Goal: Task Accomplishment & Management: Use online tool/utility

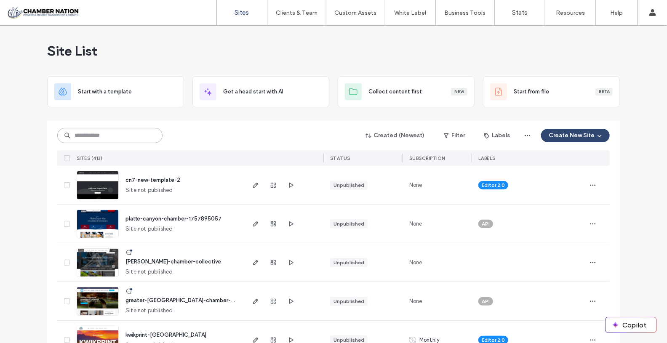
click at [134, 135] on input at bounding box center [109, 135] width 105 height 15
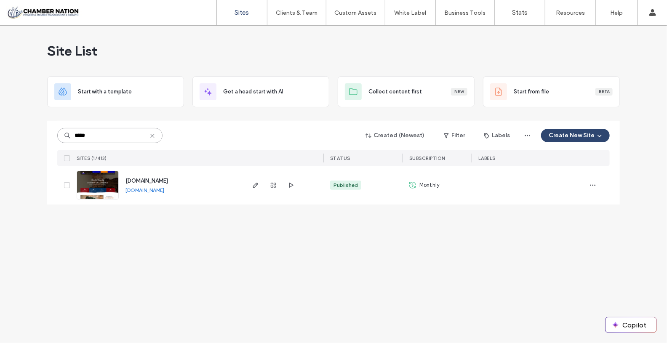
type input "*****"
click at [138, 178] on span "[DOMAIN_NAME]" at bounding box center [146, 181] width 43 height 6
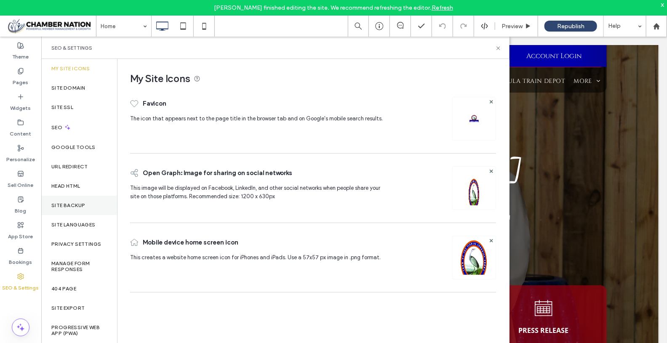
click at [72, 200] on div "Site Backup" at bounding box center [79, 205] width 76 height 19
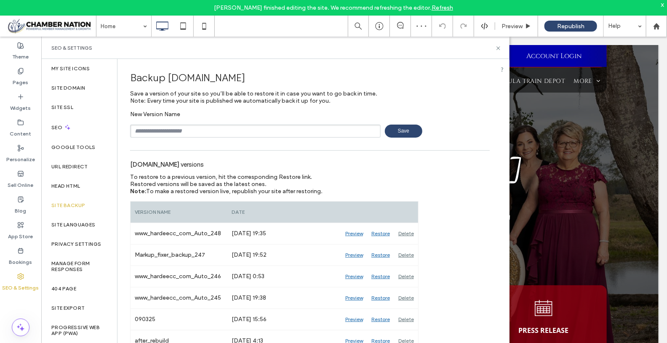
click at [188, 132] on input "text" at bounding box center [255, 131] width 250 height 13
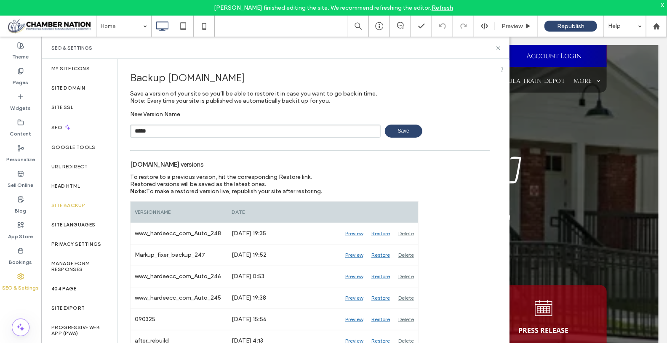
type input "*****"
click at [388, 129] on span "Save" at bounding box center [403, 131] width 37 height 13
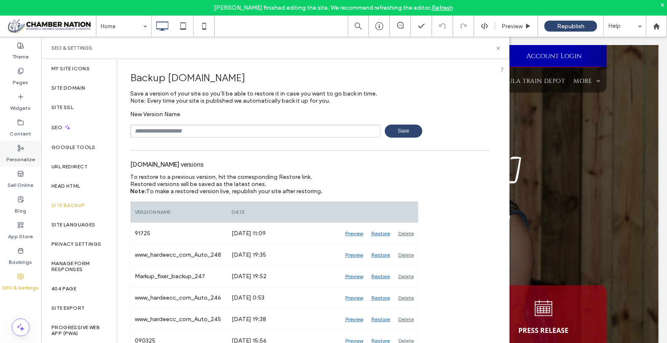
click at [27, 156] on label "Personalize" at bounding box center [20, 158] width 29 height 12
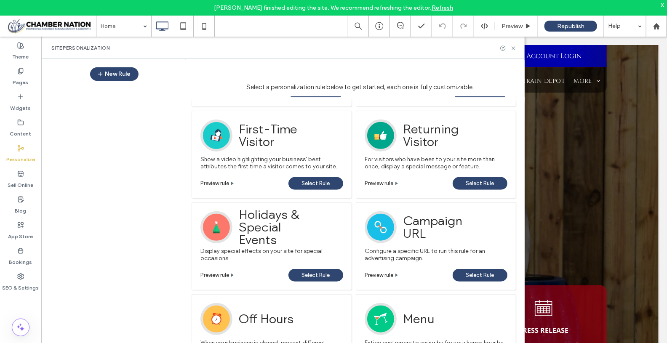
scroll to position [271, 0]
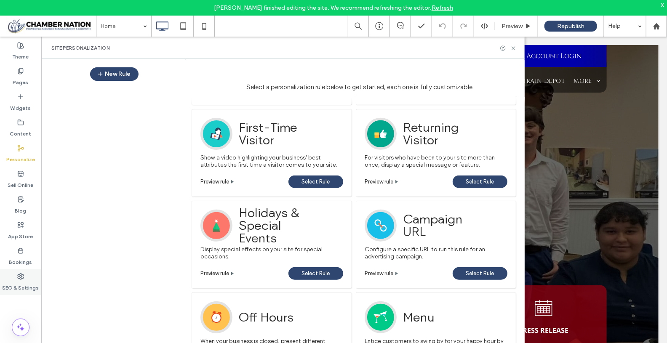
click at [28, 285] on label "SEO & Settings" at bounding box center [21, 286] width 37 height 12
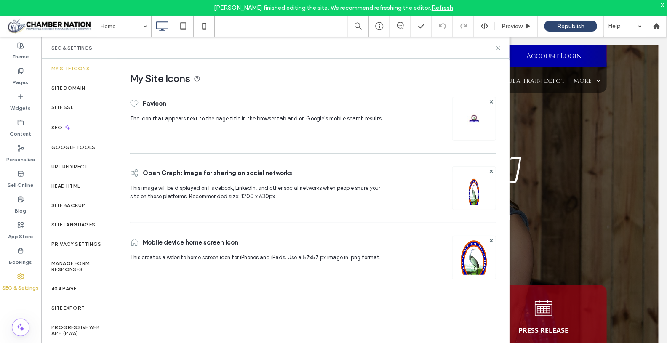
click at [19, 285] on label "SEO & Settings" at bounding box center [21, 286] width 37 height 12
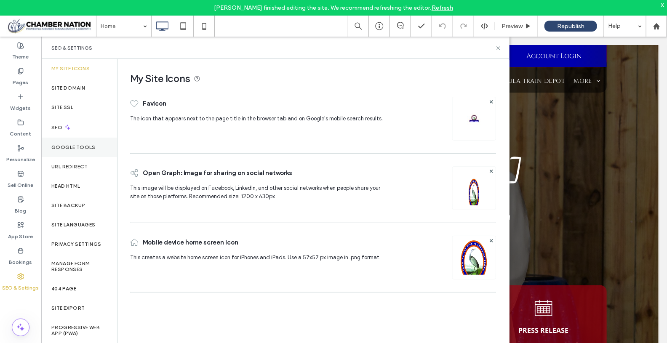
click at [71, 143] on div "Google Tools" at bounding box center [79, 147] width 76 height 19
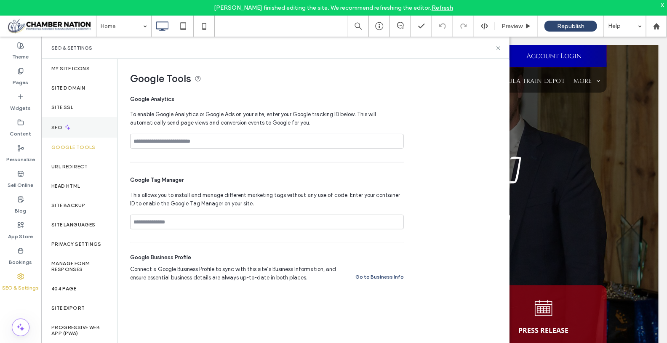
click at [75, 125] on div "SEO" at bounding box center [79, 127] width 76 height 21
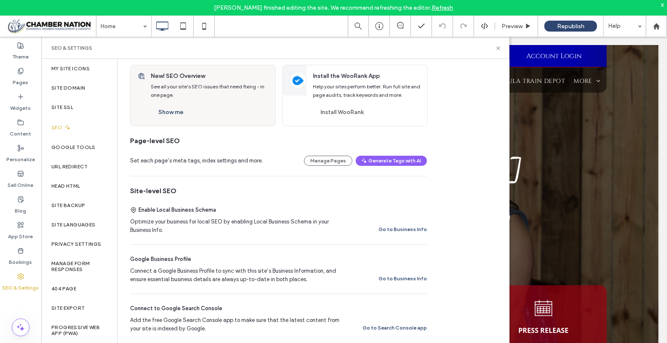
scroll to position [43, 0]
click at [420, 157] on button "Generate Tags with AI" at bounding box center [391, 160] width 71 height 10
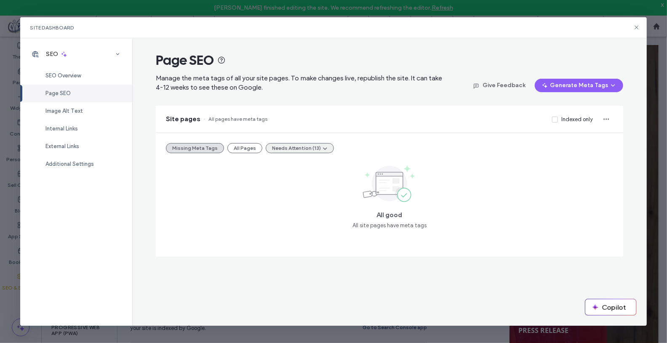
click at [303, 146] on button "Needs Attention (13)" at bounding box center [300, 148] width 68 height 10
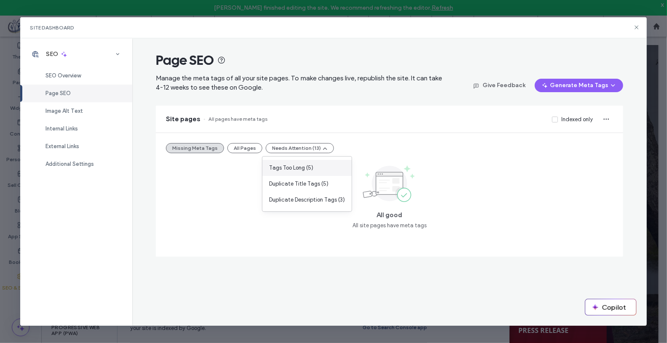
click at [303, 169] on span "Tags Too Long (5)" at bounding box center [291, 168] width 44 height 8
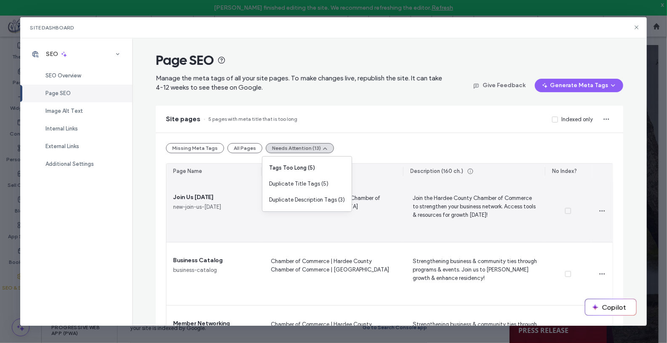
click at [363, 222] on span "Join Us Today | Hardee County Chamber of Commerce | Hardee County" at bounding box center [331, 210] width 128 height 35
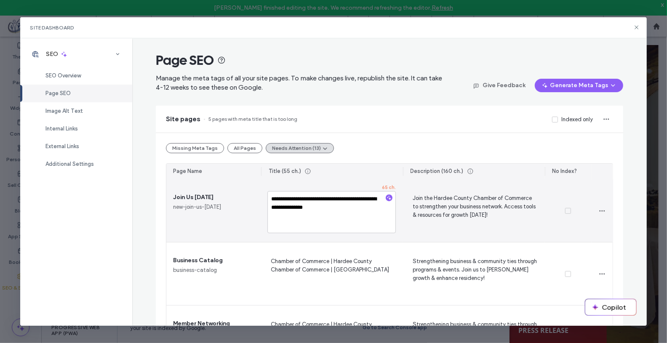
click at [363, 213] on textarea "**********" at bounding box center [331, 212] width 128 height 42
click at [301, 209] on textarea "**********" at bounding box center [331, 212] width 128 height 42
drag, startPoint x: 303, startPoint y: 208, endPoint x: 375, endPoint y: 212, distance: 71.6
click at [375, 212] on textarea "**********" at bounding box center [331, 212] width 128 height 42
type textarea "**********"
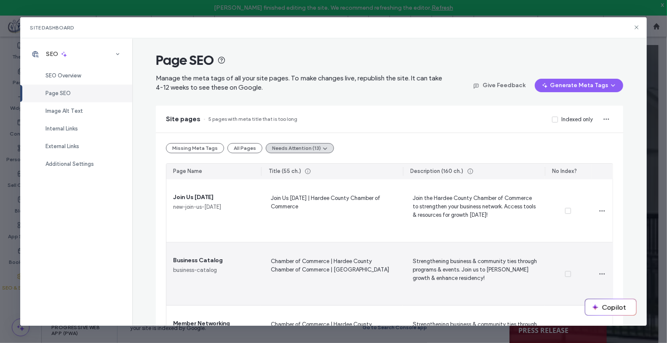
click at [370, 253] on div "Chamber of Commerce | Hardee County Chamber of Commerce | Hardee County" at bounding box center [332, 273] width 142 height 63
click at [367, 264] on span "Chamber of Commerce | Hardee County Chamber of Commerce | Hardee County" at bounding box center [331, 273] width 128 height 35
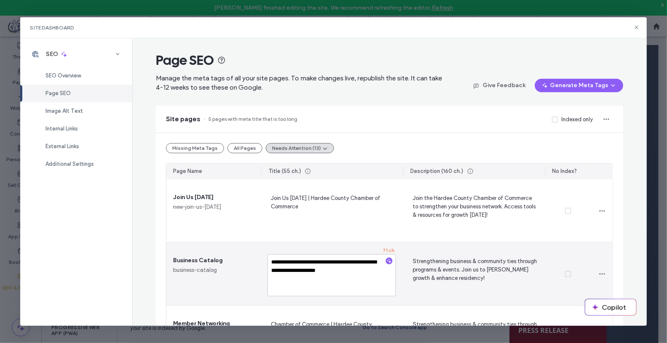
drag, startPoint x: 292, startPoint y: 272, endPoint x: 374, endPoint y: 274, distance: 81.7
click at [374, 274] on textarea "**********" at bounding box center [331, 275] width 128 height 42
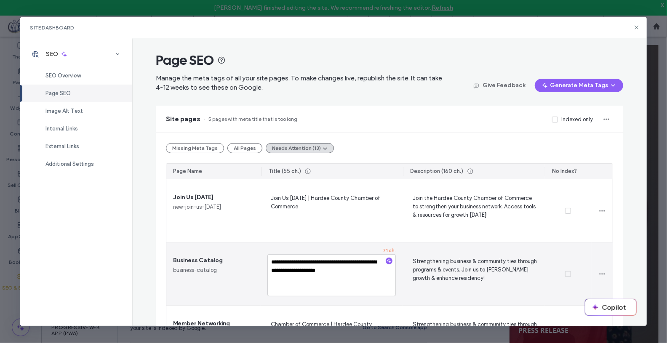
type textarea "**********"
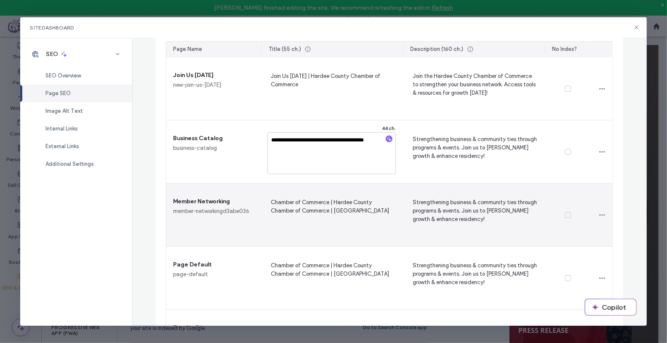
scroll to position [179, 0]
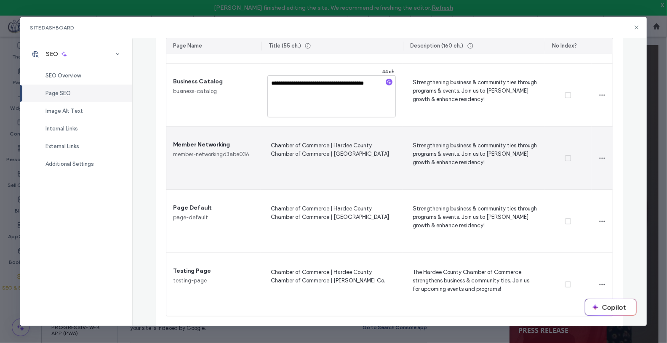
click at [346, 157] on span "Chamber of Commerce | Hardee County Chamber of Commerce | Hardee County" at bounding box center [331, 158] width 128 height 35
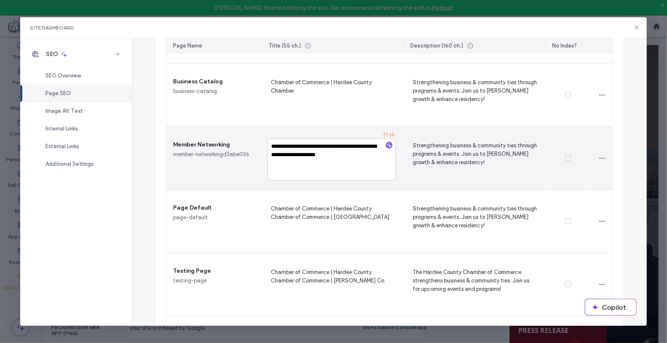
drag, startPoint x: 326, startPoint y: 155, endPoint x: 374, endPoint y: 157, distance: 48.0
click at [374, 157] on textarea "**********" at bounding box center [331, 159] width 128 height 42
type textarea "**********"
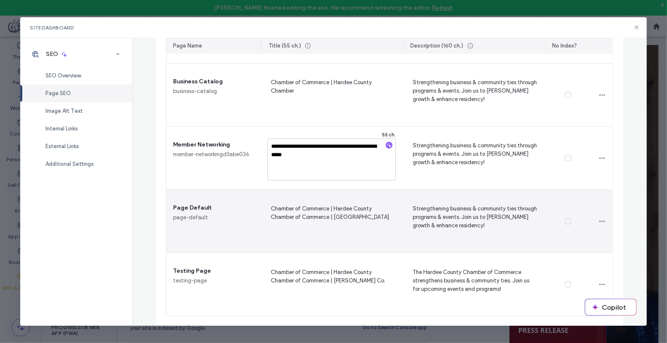
click at [305, 221] on span "Chamber of Commerce | Hardee County Chamber of Commerce | Hardee County" at bounding box center [331, 221] width 128 height 35
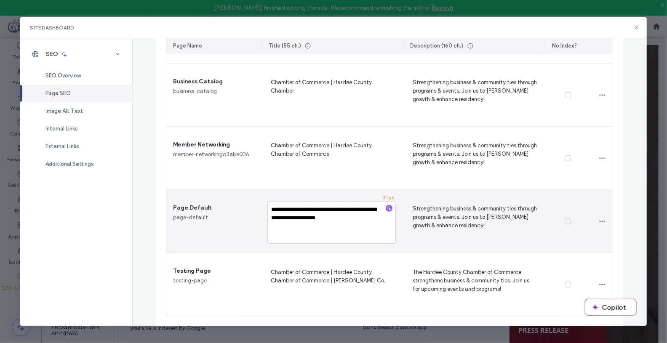
drag, startPoint x: 327, startPoint y: 217, endPoint x: 391, endPoint y: 219, distance: 64.0
click at [391, 219] on textarea "**********" at bounding box center [331, 223] width 128 height 42
type textarea "**********"
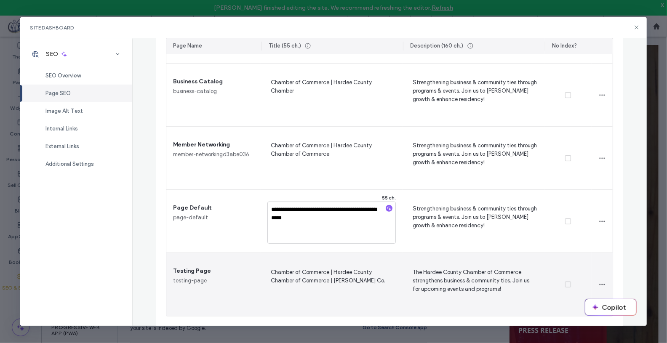
click at [330, 281] on span "Chamber of Commerce | Hardee County Chamber of Commerce | Hardee Co." at bounding box center [331, 284] width 128 height 35
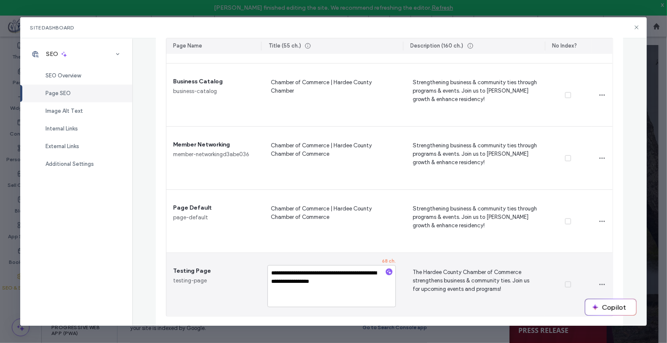
drag, startPoint x: 327, startPoint y: 285, endPoint x: 371, endPoint y: 288, distance: 44.3
click at [371, 288] on textarea "**********" at bounding box center [331, 286] width 128 height 42
type textarea "**********"
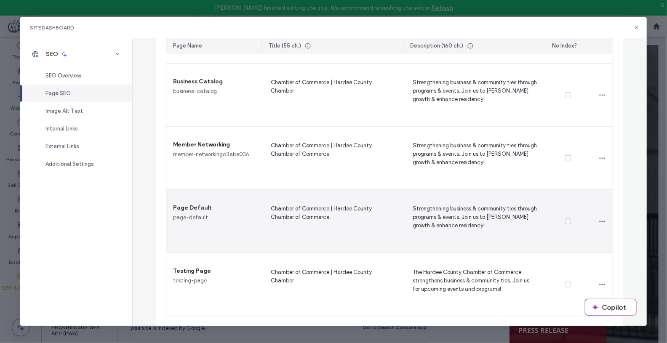
click at [555, 249] on div at bounding box center [567, 221] width 47 height 63
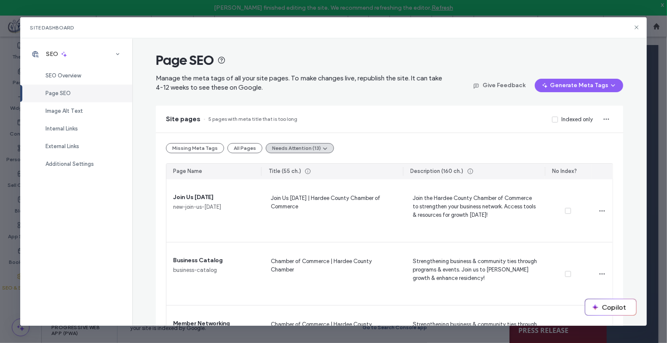
scroll to position [0, 0]
click at [82, 108] on div "Image Alt Text" at bounding box center [76, 111] width 112 height 18
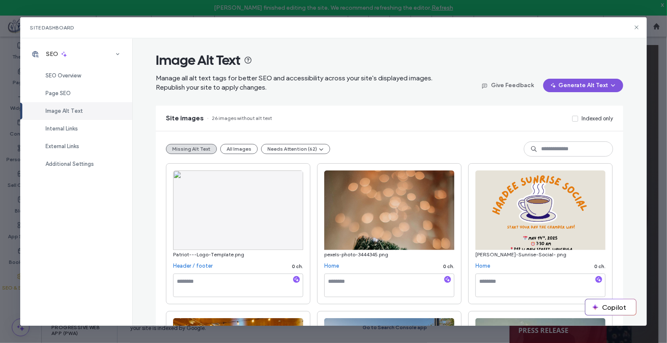
click at [566, 84] on button "Generate Alt Text" at bounding box center [583, 85] width 80 height 13
click at [563, 108] on span "Generate Missing Alt Text Only" at bounding box center [571, 107] width 77 height 8
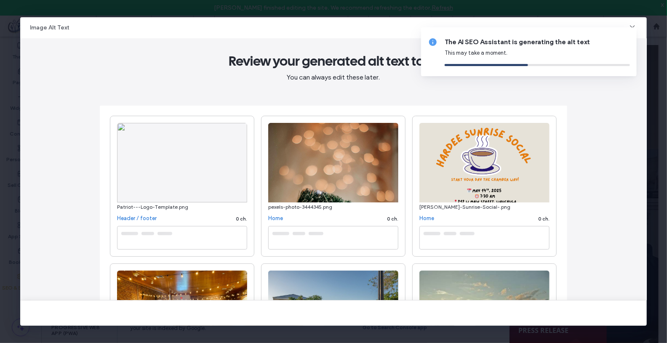
type textarea "**********"
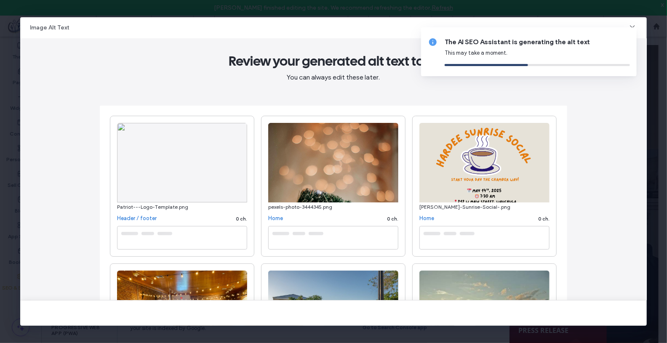
type textarea "**********"
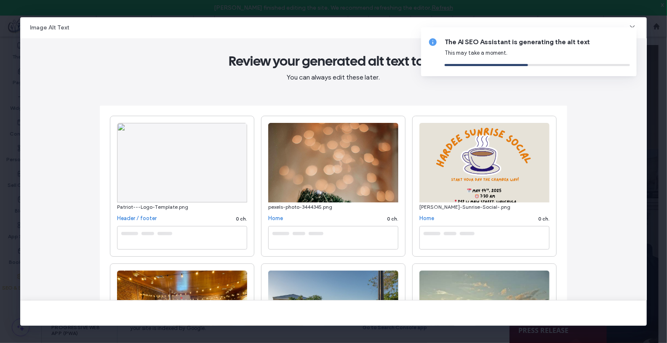
type textarea "**********"
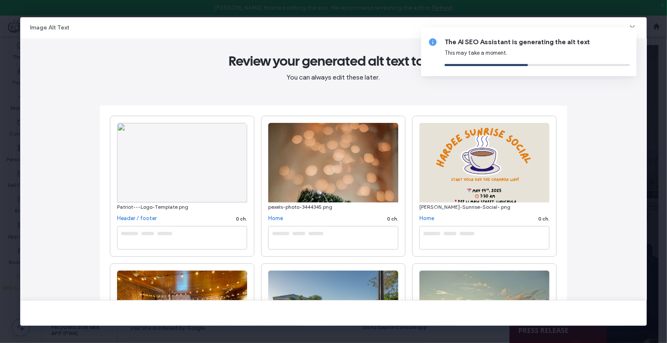
type textarea "**********"
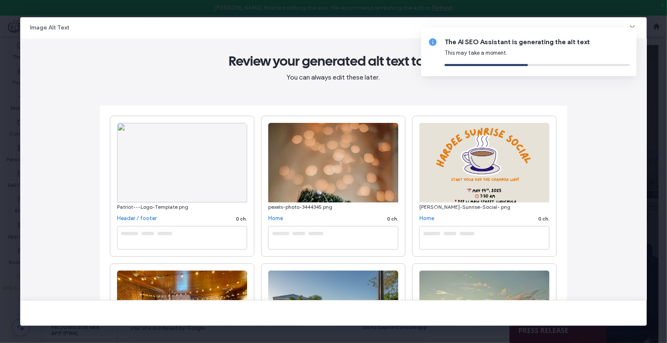
type textarea "**********"
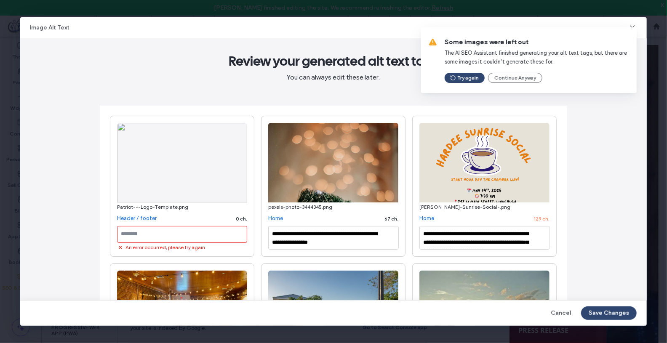
click at [175, 237] on textarea at bounding box center [182, 234] width 130 height 17
type textarea "*****"
click at [590, 315] on button "Save Changes" at bounding box center [609, 312] width 56 height 13
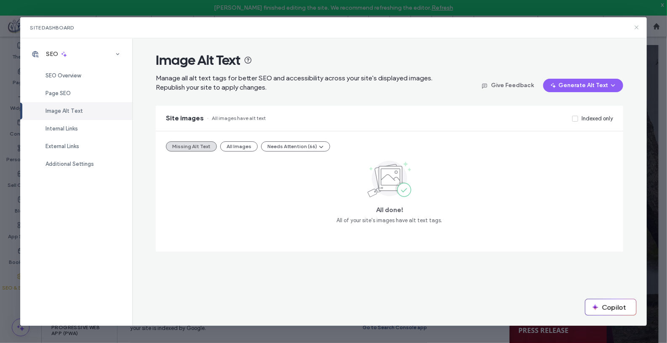
click at [635, 28] on icon at bounding box center [636, 27] width 7 height 7
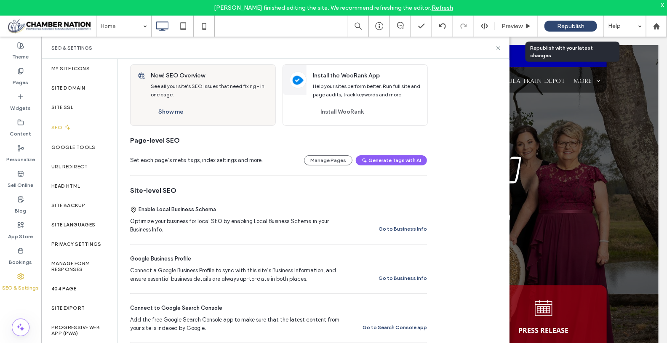
click at [581, 22] on div "Republish" at bounding box center [570, 26] width 53 height 11
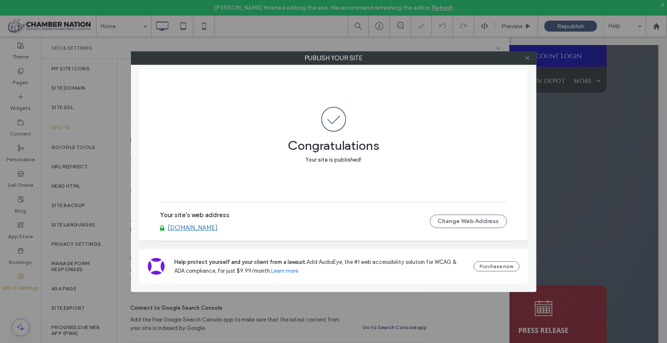
click at [527, 60] on icon at bounding box center [527, 58] width 6 height 6
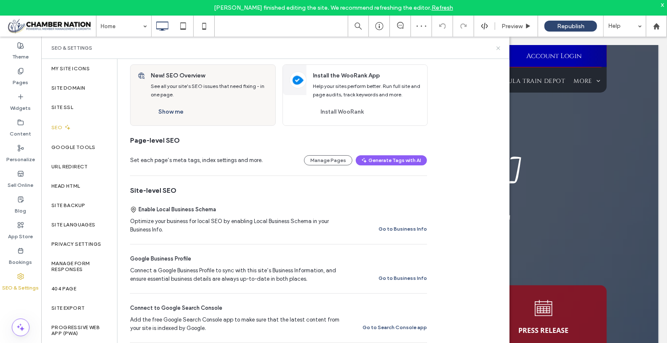
click at [498, 45] on icon at bounding box center [498, 48] width 6 height 6
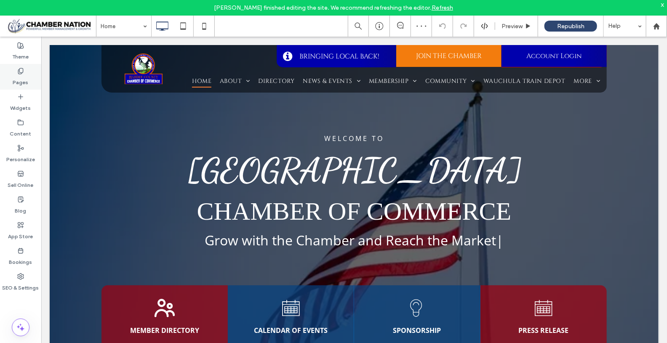
click at [19, 76] on label "Pages" at bounding box center [21, 80] width 16 height 12
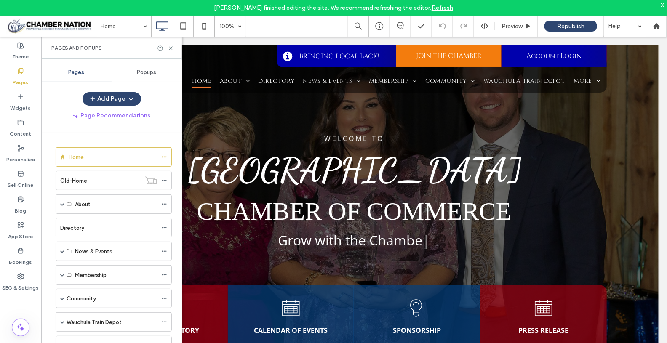
click at [279, 26] on div "Home 100% Preview Republish Help" at bounding box center [381, 26] width 571 height 21
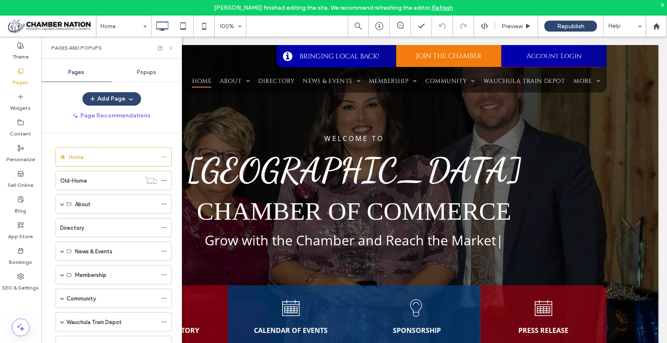
click at [170, 49] on icon at bounding box center [171, 48] width 6 height 6
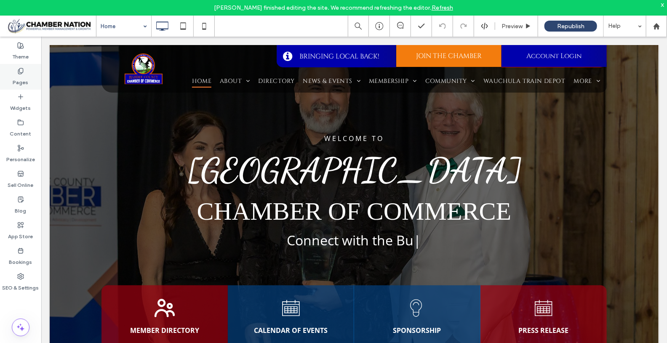
click at [35, 81] on div "Pages" at bounding box center [20, 77] width 41 height 26
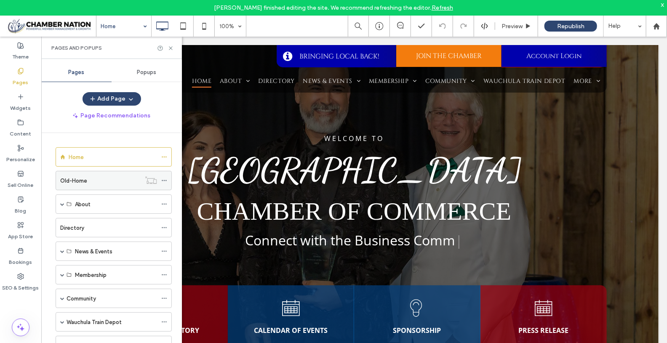
click at [77, 183] on label "Old-Home" at bounding box center [73, 180] width 27 height 15
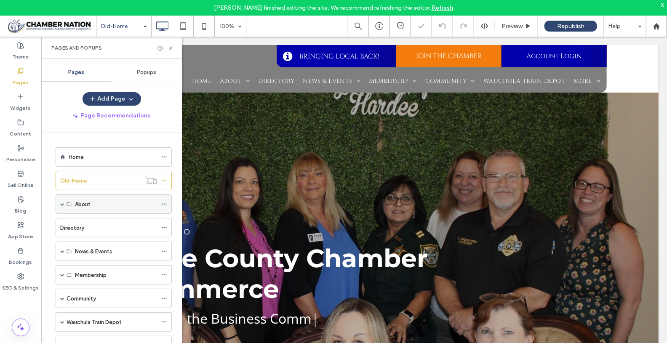
click at [74, 207] on div "About" at bounding box center [114, 203] width 116 height 19
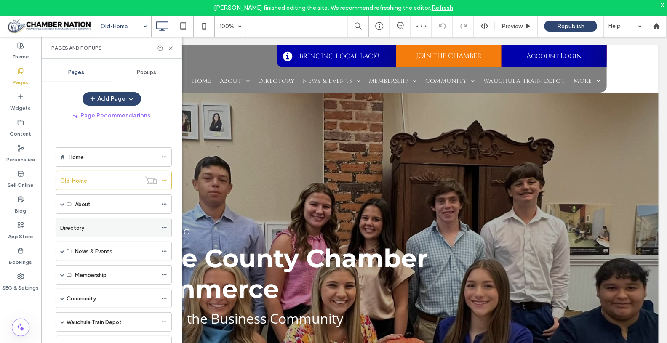
click at [78, 232] on div "Directory" at bounding box center [108, 227] width 97 height 19
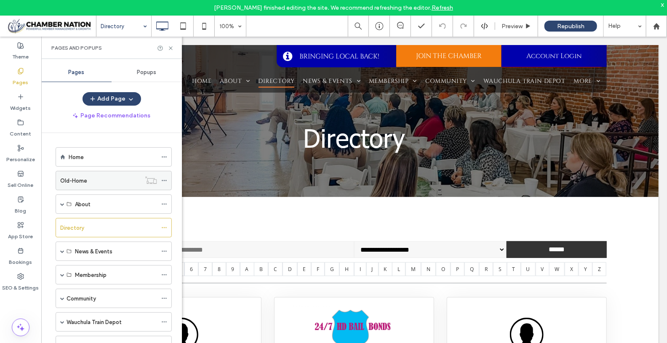
click at [165, 180] on icon at bounding box center [164, 181] width 6 height 6
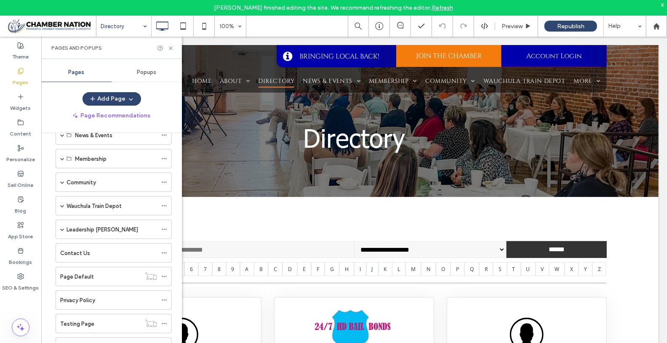
scroll to position [157, 0]
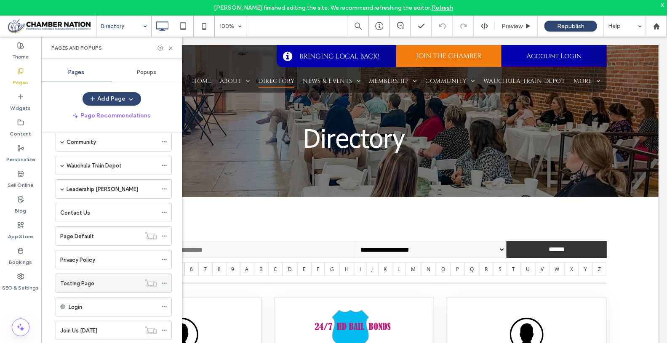
click at [107, 279] on div "Testing Page" at bounding box center [100, 283] width 80 height 9
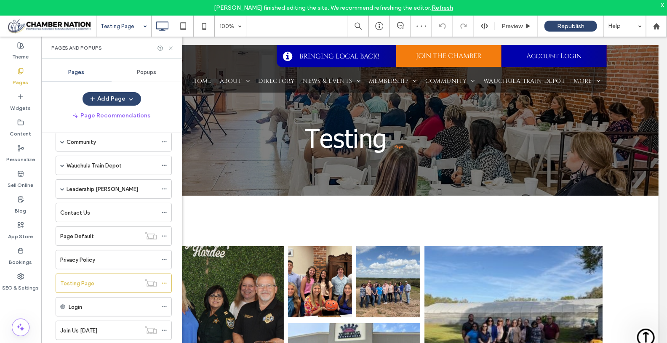
click at [172, 48] on icon at bounding box center [171, 48] width 6 height 6
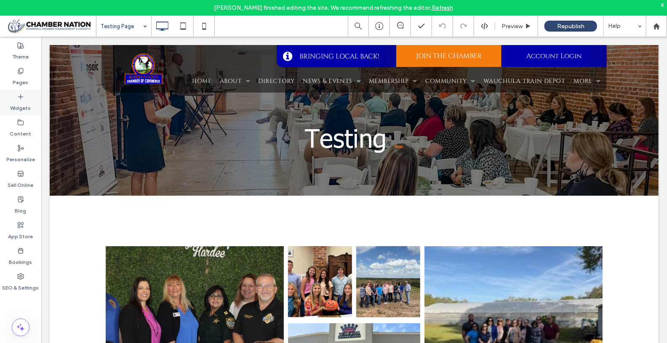
click at [24, 101] on label "Widgets" at bounding box center [21, 106] width 21 height 12
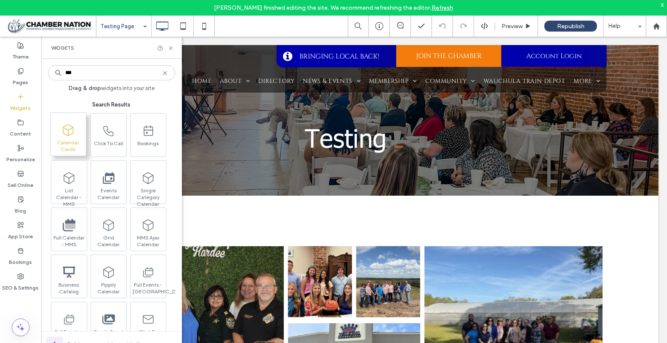
type input "***"
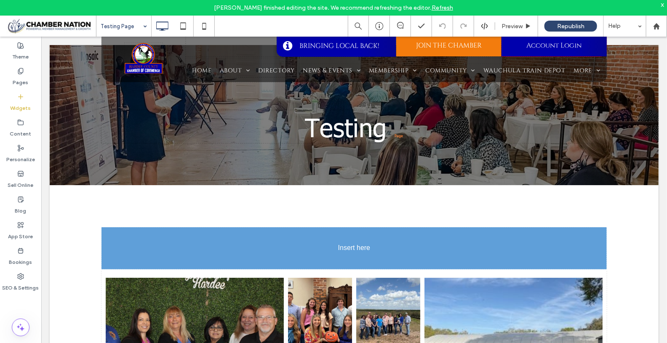
scroll to position [13, 0]
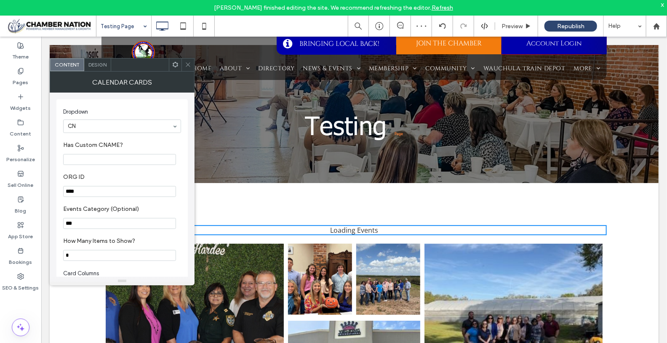
click at [190, 65] on icon at bounding box center [188, 64] width 6 height 6
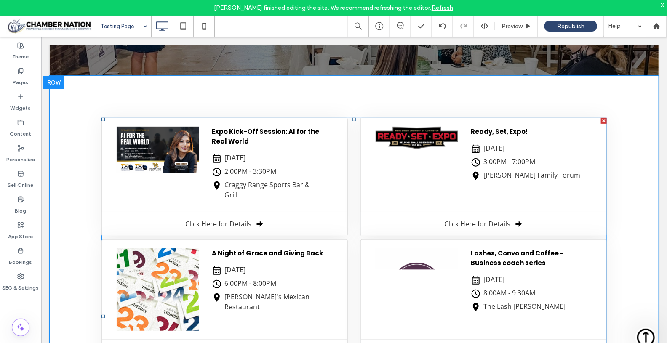
scroll to position [120, 0]
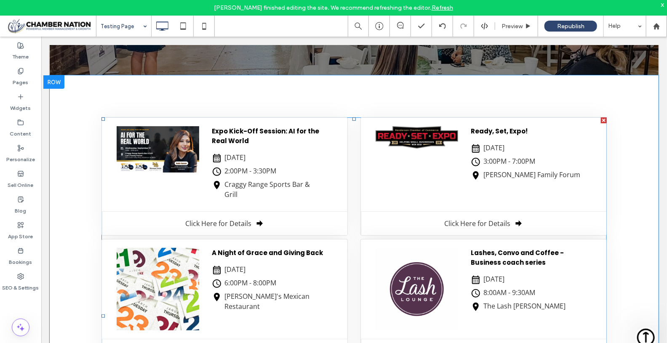
click at [266, 170] on span at bounding box center [353, 316] width 505 height 398
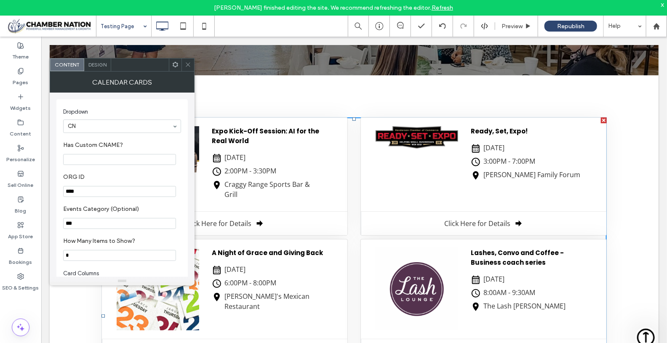
click at [95, 192] on input "****" at bounding box center [119, 191] width 113 height 11
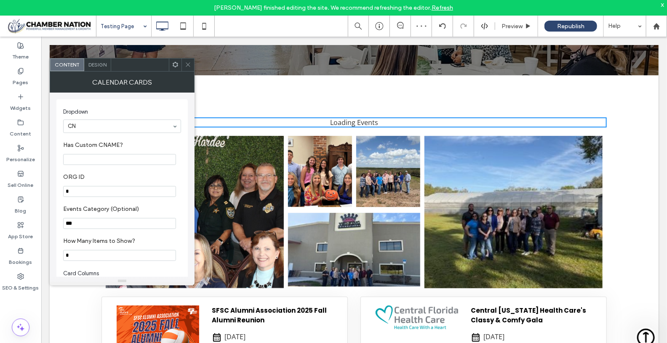
type input "*"
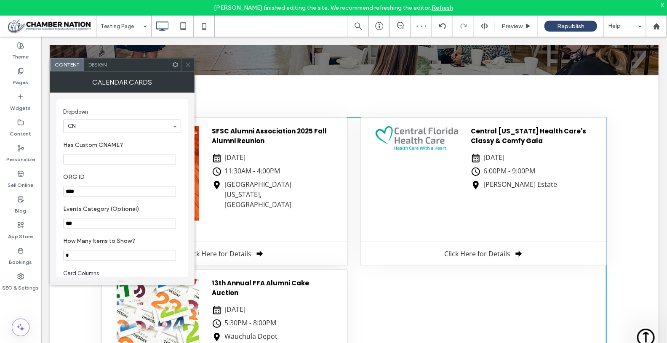
type input "****"
click at [159, 173] on label "ORG ID" at bounding box center [120, 177] width 114 height 9
click at [190, 62] on icon at bounding box center [188, 64] width 6 height 6
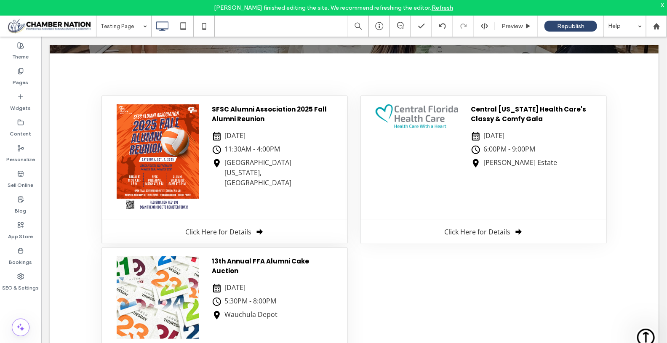
scroll to position [140, 0]
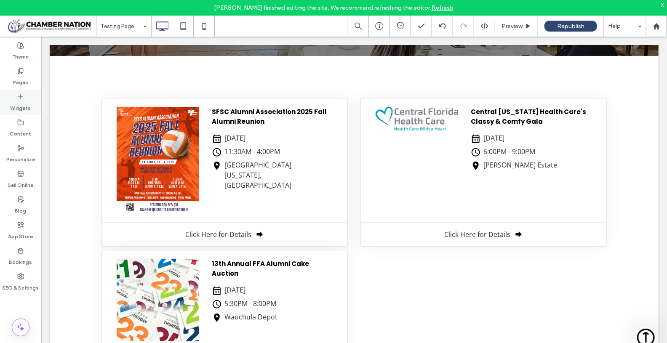
click at [19, 98] on icon at bounding box center [20, 96] width 7 height 7
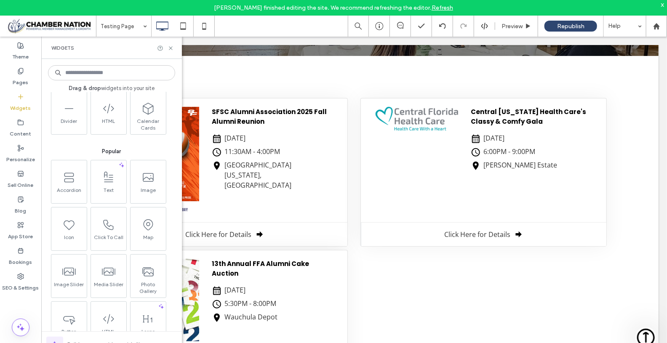
scroll to position [0, 0]
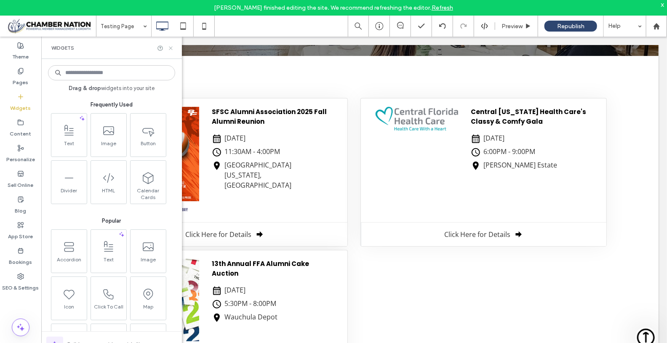
click at [171, 46] on icon at bounding box center [171, 48] width 6 height 6
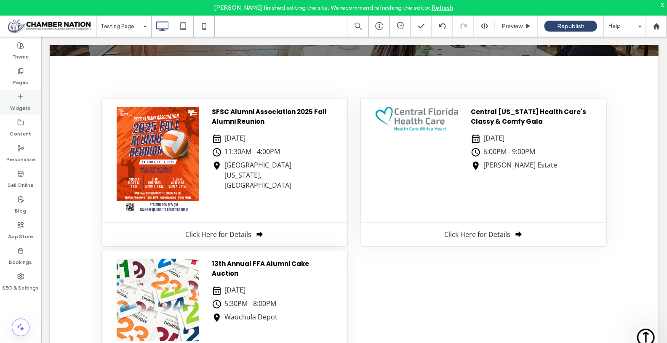
click at [21, 98] on icon at bounding box center [20, 96] width 7 height 7
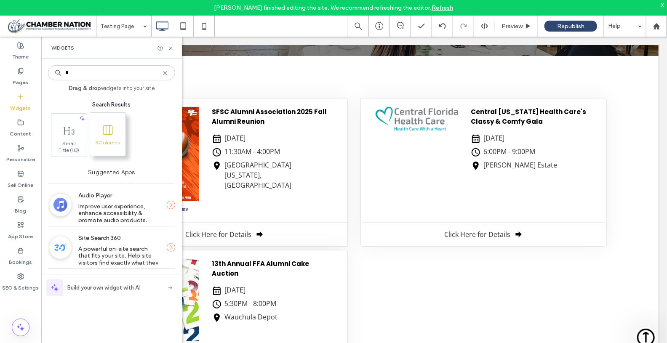
type input "*"
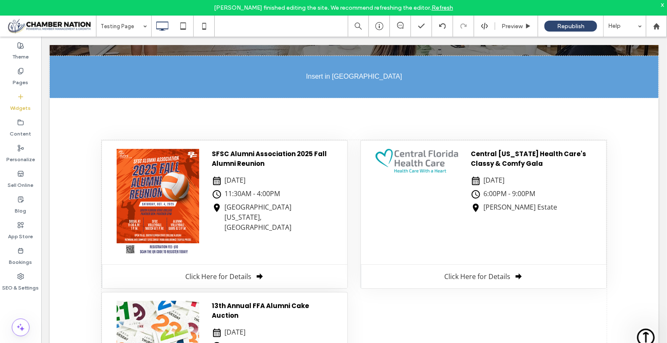
scroll to position [129, 0]
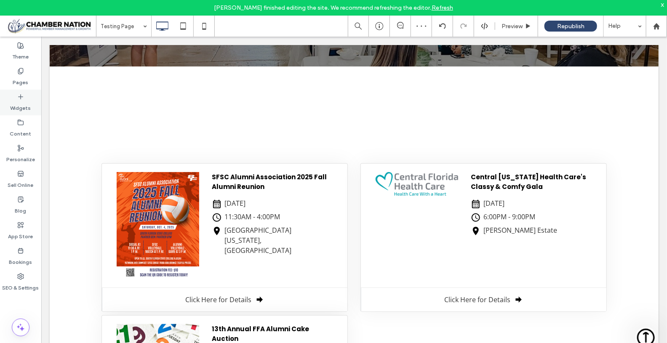
click at [16, 97] on div "Widgets" at bounding box center [20, 103] width 41 height 26
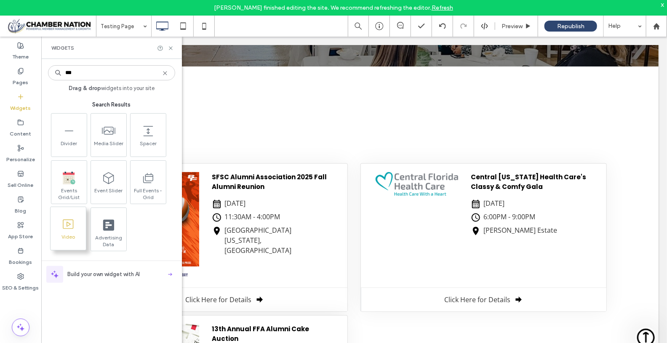
type input "***"
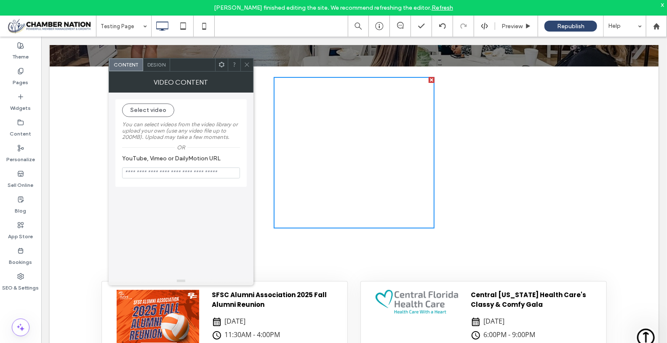
click at [247, 63] on icon at bounding box center [247, 64] width 6 height 6
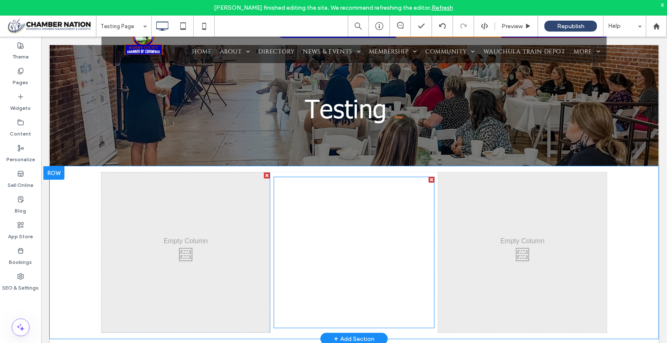
scroll to position [28, 0]
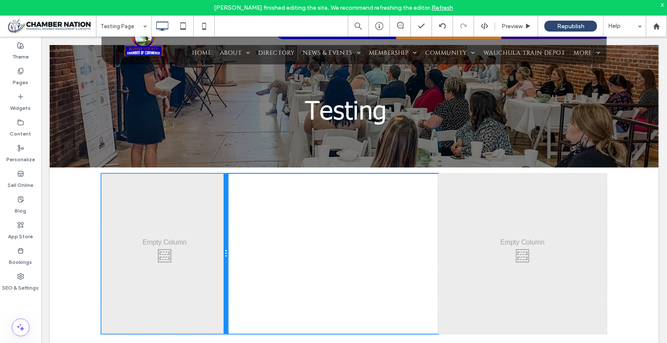
drag, startPoint x: 264, startPoint y: 286, endPoint x: 220, endPoint y: 289, distance: 44.3
click at [223, 289] on div at bounding box center [225, 253] width 4 height 160
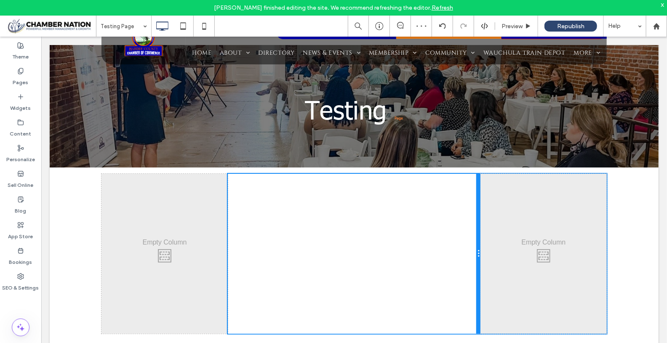
drag, startPoint x: 433, startPoint y: 276, endPoint x: 475, endPoint y: 275, distance: 42.1
click at [476, 275] on div at bounding box center [478, 253] width 4 height 160
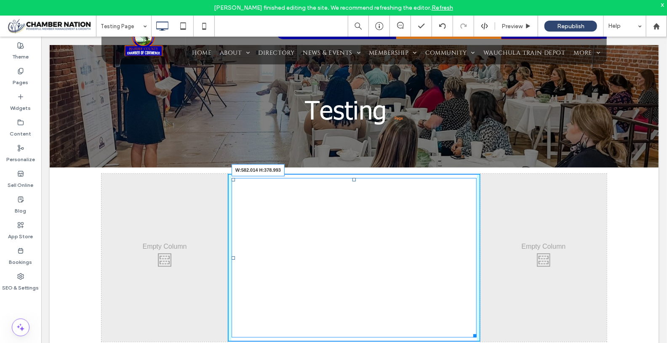
drag, startPoint x: 471, startPoint y: 323, endPoint x: 480, endPoint y: 332, distance: 12.5
click at [480, 332] on div "Click To Paste Click To Paste Click To Paste Click To Paste W:582.014 H:378.993…" at bounding box center [353, 257] width 505 height 168
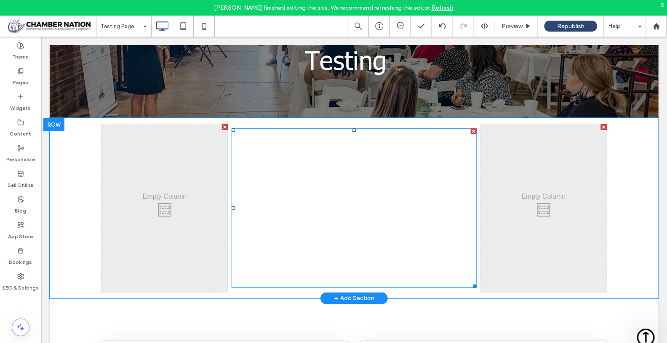
scroll to position [80, 0]
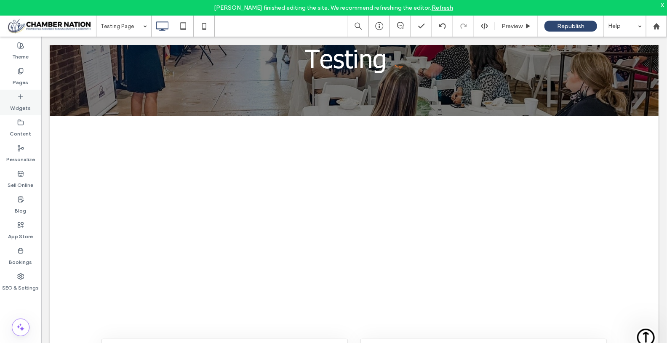
click at [6, 101] on div "Widgets" at bounding box center [20, 103] width 41 height 26
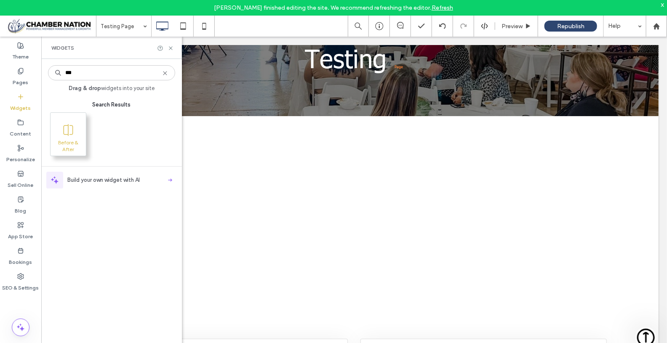
type input "***"
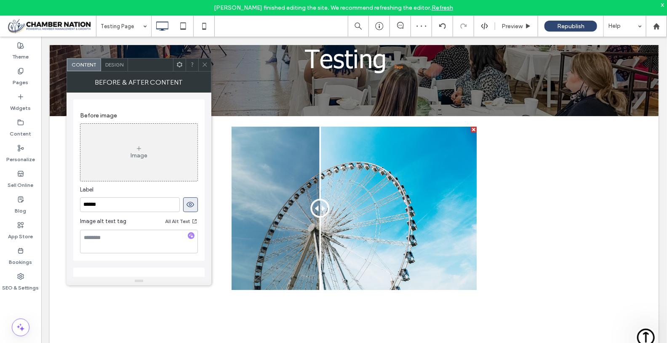
drag, startPoint x: 356, startPoint y: 205, endPoint x: 316, endPoint y: 241, distance: 54.2
click at [316, 218] on div at bounding box center [319, 208] width 19 height 19
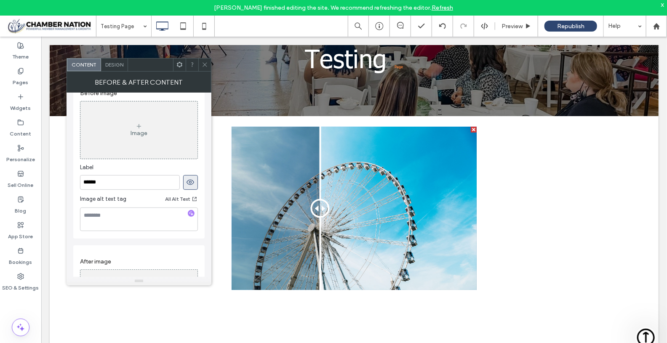
scroll to position [0, 0]
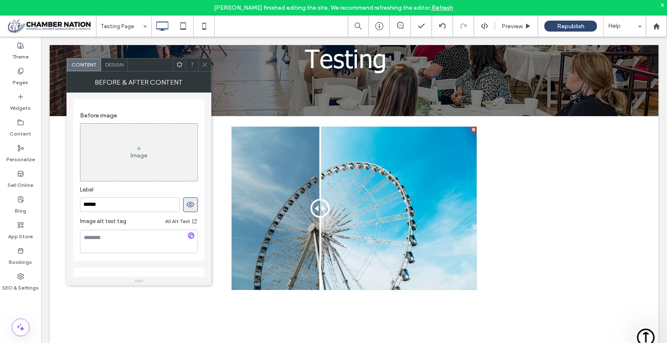
click at [138, 156] on div "Image" at bounding box center [138, 155] width 17 height 7
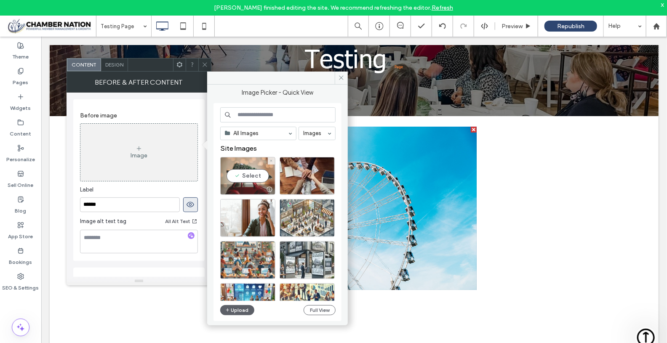
click at [255, 173] on div "Select" at bounding box center [247, 176] width 55 height 38
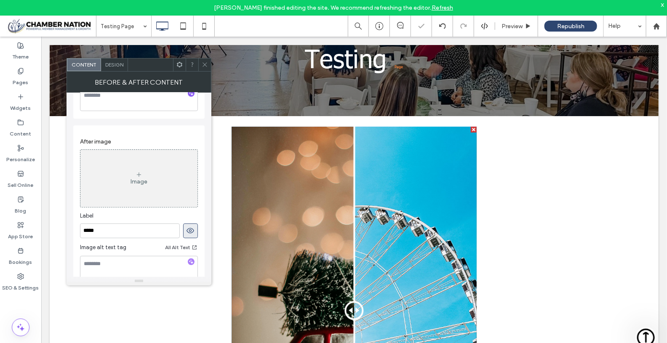
scroll to position [203, 0]
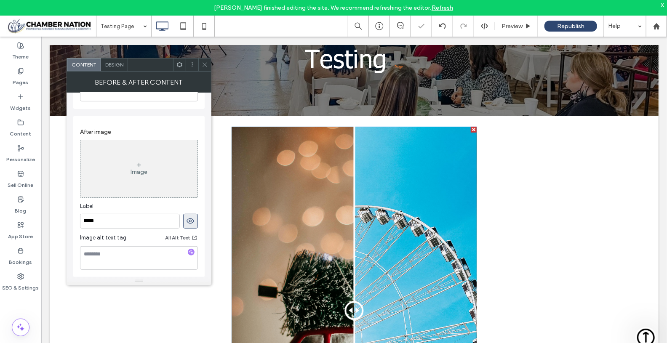
click at [143, 185] on div "Image" at bounding box center [138, 169] width 117 height 56
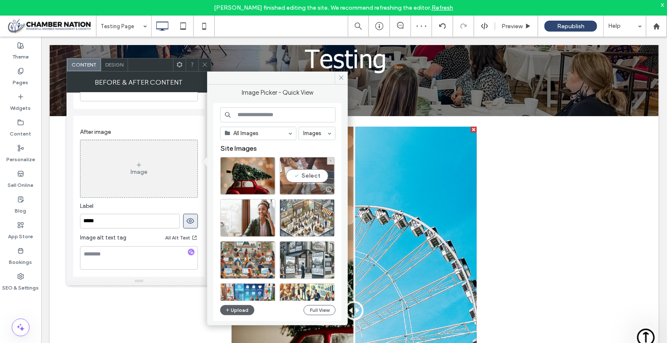
click at [317, 173] on div "Select" at bounding box center [306, 176] width 55 height 38
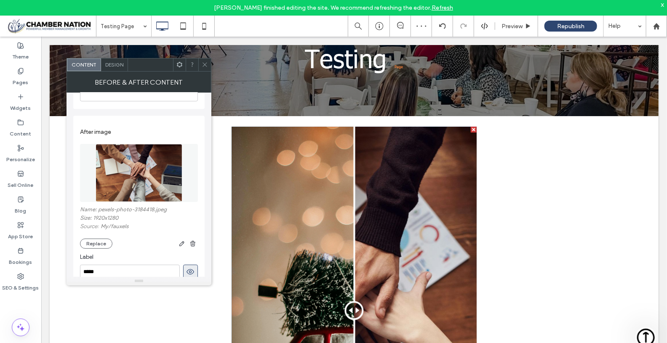
click at [205, 64] on icon at bounding box center [205, 64] width 6 height 6
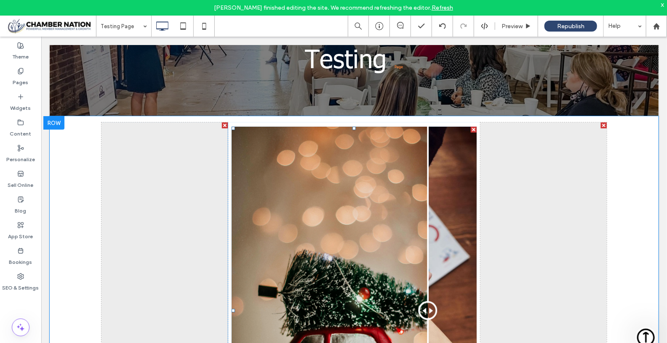
drag, startPoint x: 349, startPoint y: 307, endPoint x: 424, endPoint y: 317, distance: 75.1
click at [424, 317] on div at bounding box center [427, 310] width 19 height 19
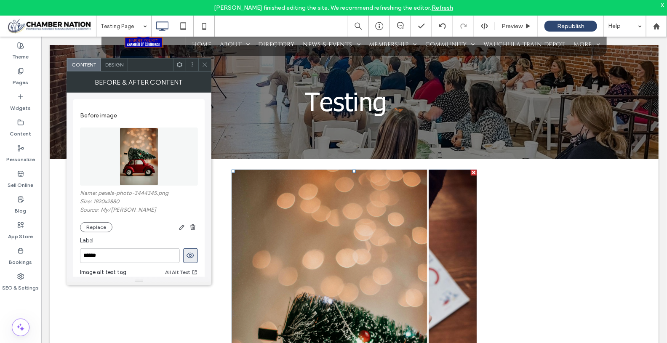
scroll to position [36, 0]
click at [203, 62] on icon at bounding box center [205, 64] width 6 height 6
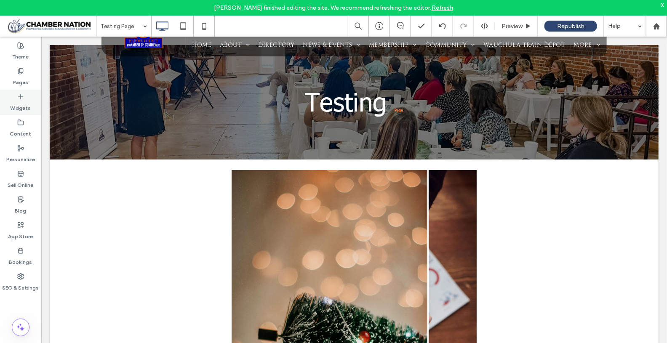
click at [22, 102] on label "Widgets" at bounding box center [21, 106] width 21 height 12
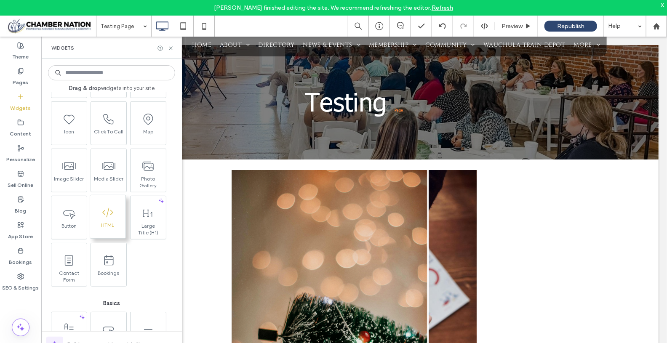
scroll to position [176, 0]
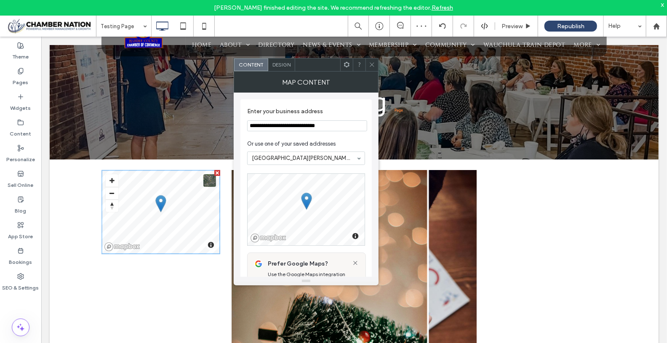
click at [373, 232] on div "**********" at bounding box center [306, 185] width 145 height 184
click at [279, 63] on span "Design" at bounding box center [281, 64] width 18 height 6
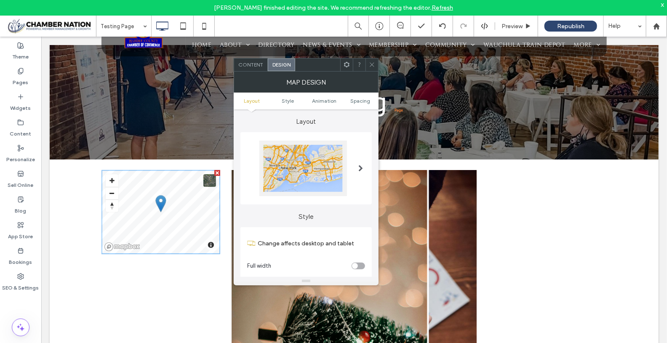
click at [294, 166] on div at bounding box center [303, 169] width 88 height 56
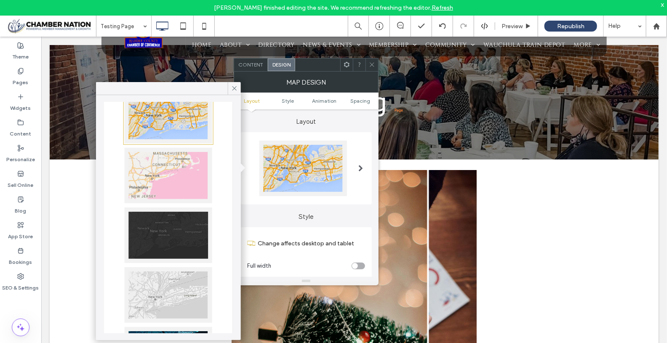
scroll to position [155, 0]
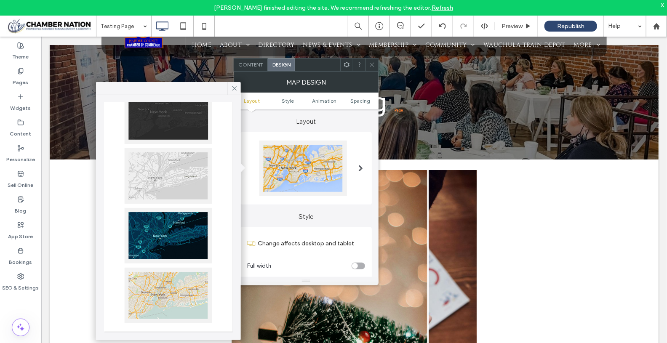
click at [170, 280] on div at bounding box center [169, 296] width 88 height 56
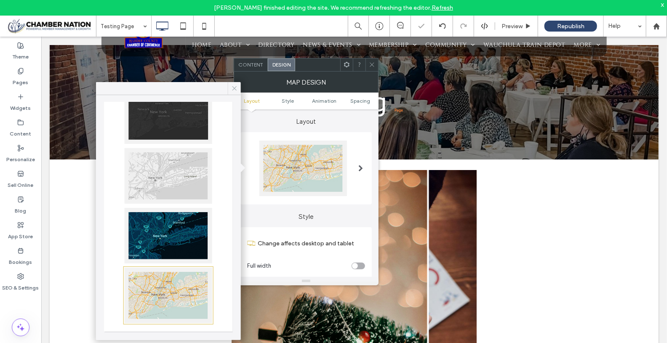
click at [235, 86] on icon at bounding box center [235, 89] width 8 height 8
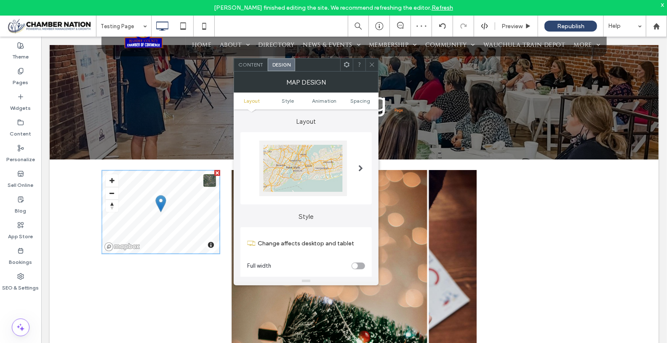
click at [373, 62] on icon at bounding box center [372, 64] width 6 height 6
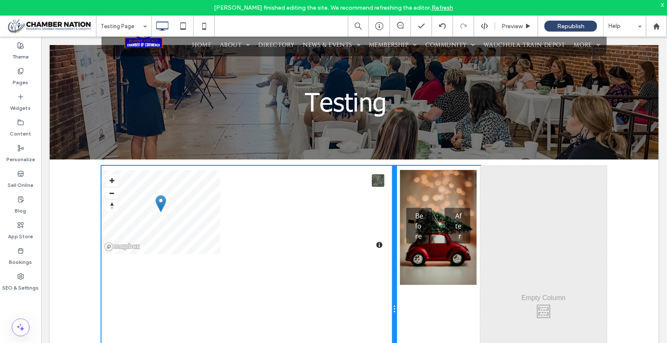
drag, startPoint x: 222, startPoint y: 247, endPoint x: 401, endPoint y: 246, distance: 178.5
click at [401, 246] on div "Click To Paste Click To Paste © Mapbox © OpenStreetMap Improve this map Click T…" at bounding box center [353, 308] width 505 height 287
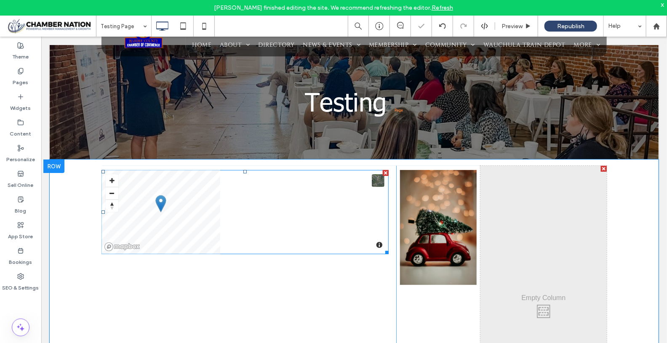
click at [147, 228] on span at bounding box center [244, 212] width 287 height 84
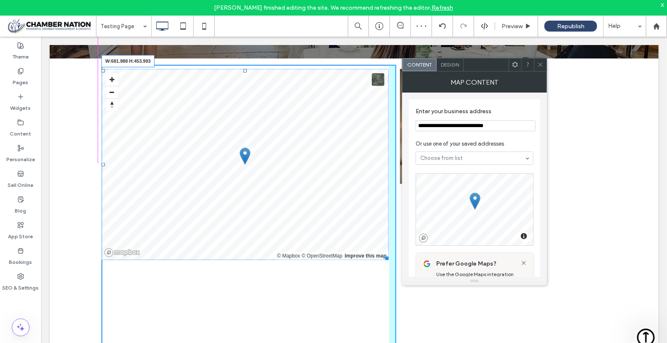
scroll to position [205, 0]
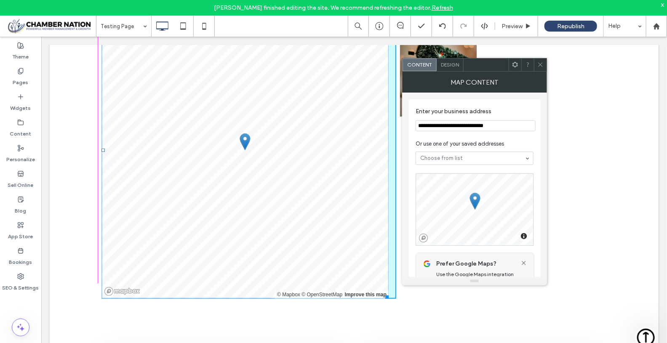
drag, startPoint x: 383, startPoint y: 248, endPoint x: 385, endPoint y: 293, distance: 44.7
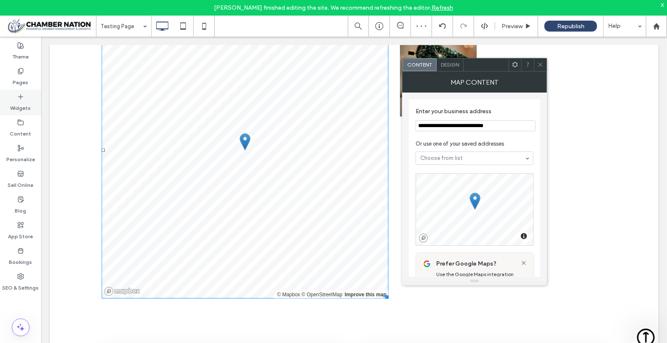
click at [22, 93] on icon at bounding box center [20, 96] width 7 height 7
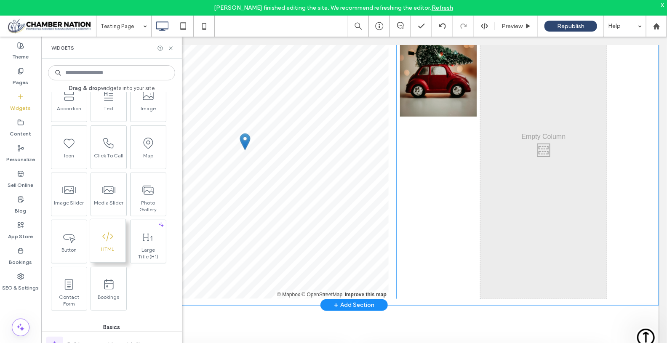
scroll to position [156, 0]
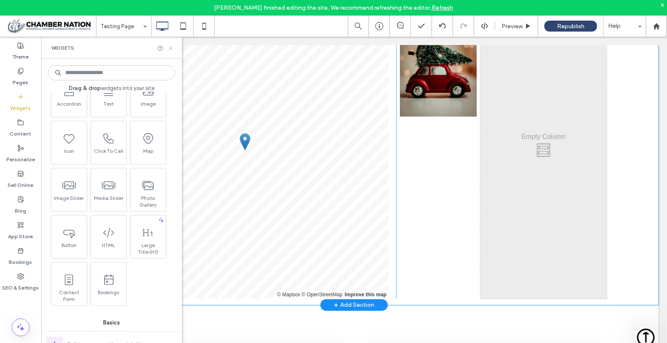
click at [170, 48] on use at bounding box center [170, 47] width 3 height 3
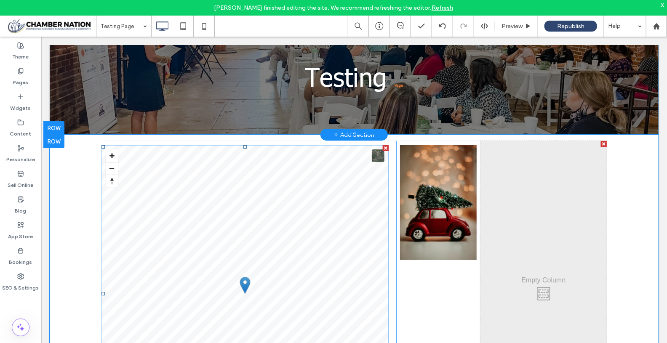
scroll to position [0, 0]
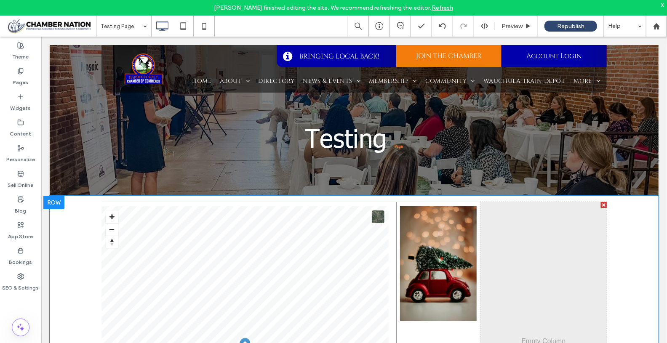
click at [51, 202] on div at bounding box center [53, 201] width 21 height 13
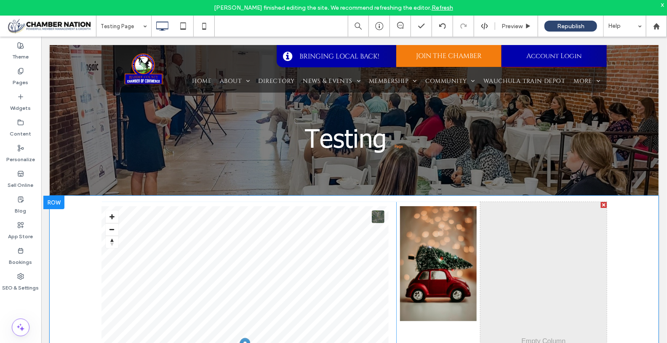
click at [58, 202] on div at bounding box center [53, 201] width 21 height 13
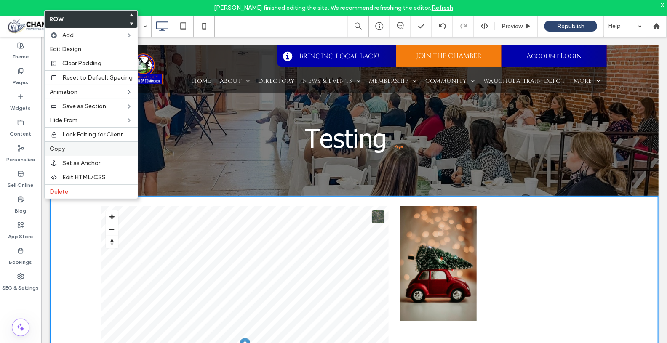
click at [64, 148] on span "Copy" at bounding box center [57, 148] width 15 height 7
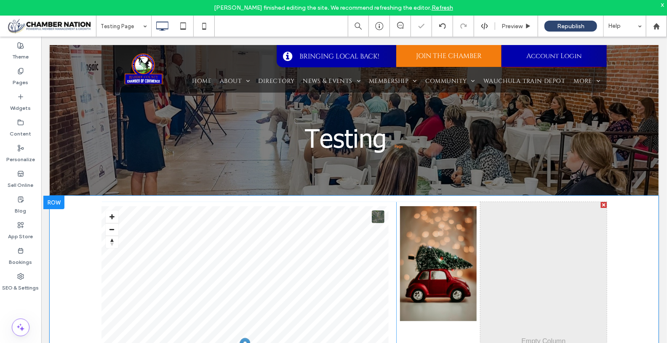
click at [56, 202] on div at bounding box center [53, 201] width 21 height 13
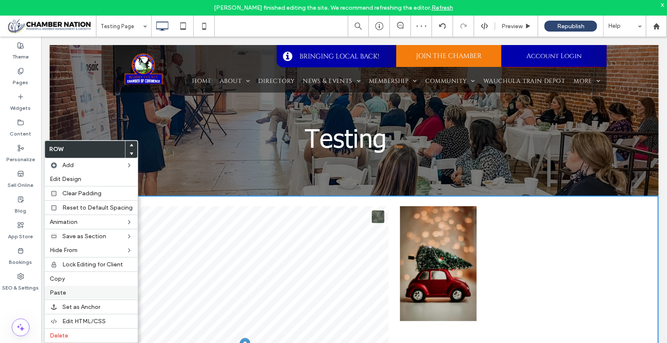
click at [74, 289] on label "Paste" at bounding box center [91, 292] width 83 height 7
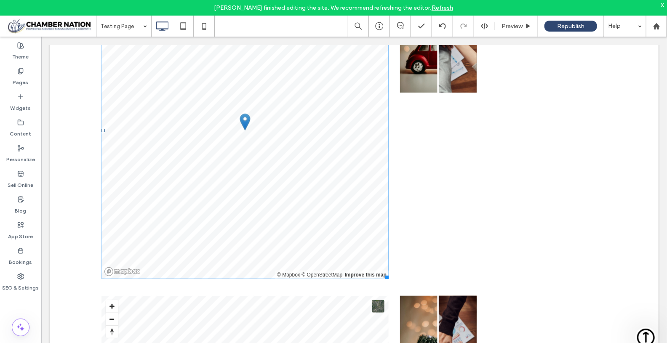
scroll to position [225, 0]
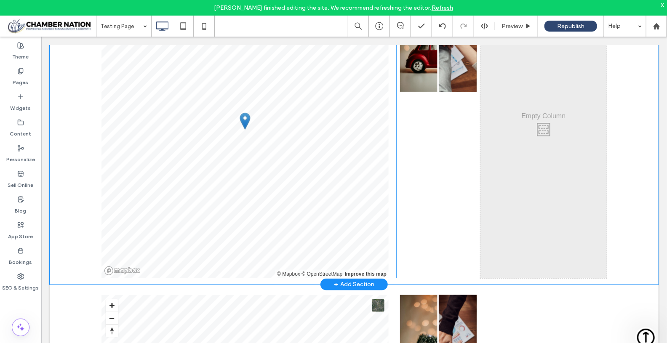
click at [356, 283] on div "+ Add Section" at bounding box center [353, 283] width 40 height 9
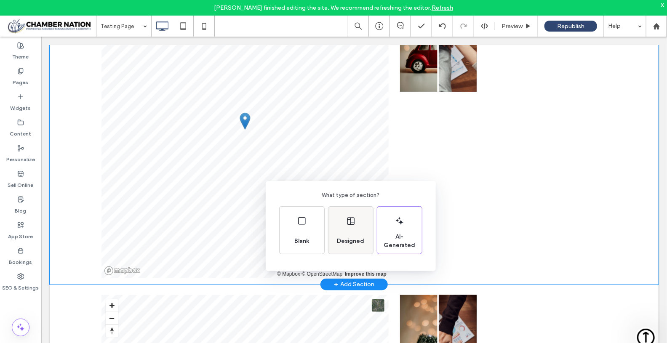
click at [345, 233] on div "Designed" at bounding box center [350, 241] width 34 height 19
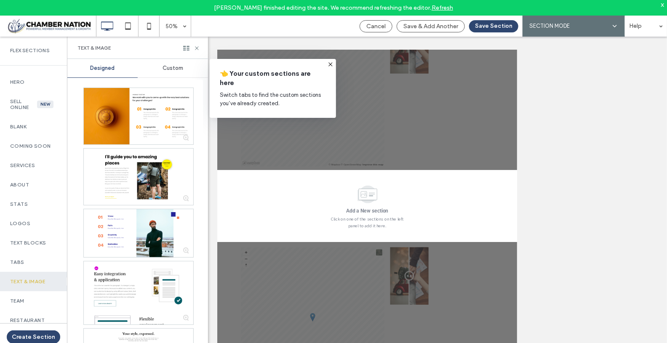
scroll to position [0, 0]
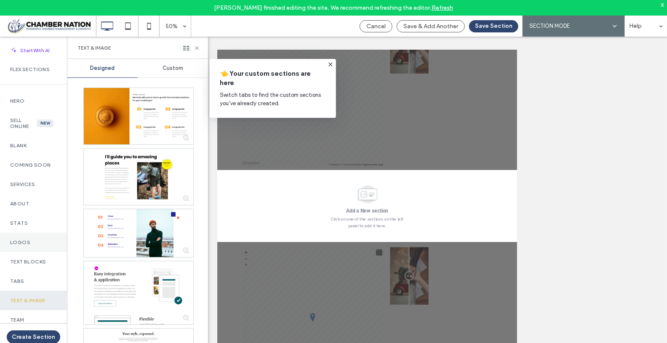
click at [29, 239] on label "Logos" at bounding box center [33, 242] width 47 height 6
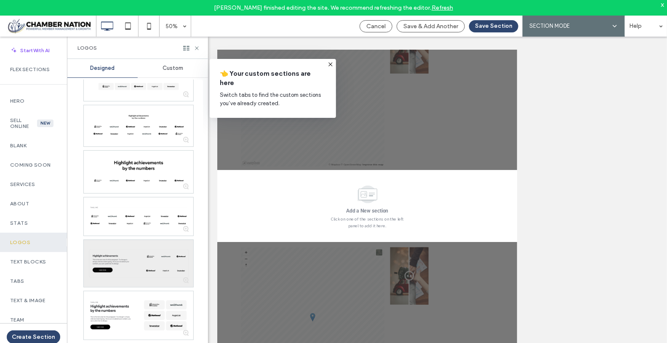
scroll to position [249, 0]
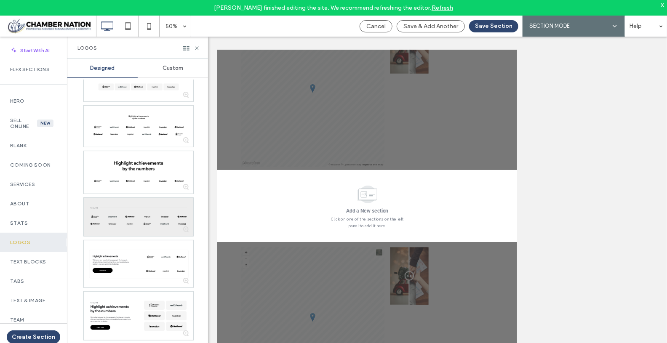
click at [136, 218] on div at bounding box center [138, 217] width 109 height 39
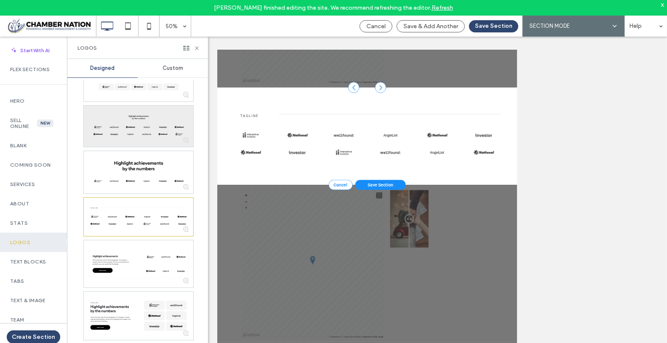
scroll to position [396, 0]
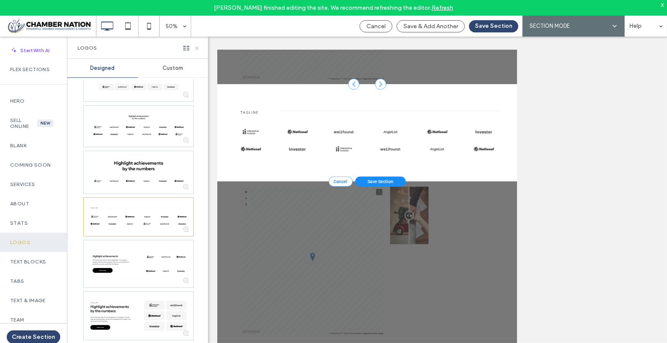
drag, startPoint x: 197, startPoint y: 45, endPoint x: 130, endPoint y: 105, distance: 89.4
click at [197, 45] on icon at bounding box center [197, 48] width 6 height 6
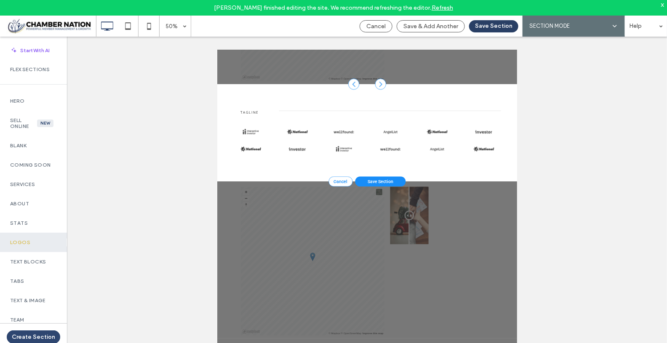
click at [500, 24] on button "Save Section" at bounding box center [493, 26] width 49 height 12
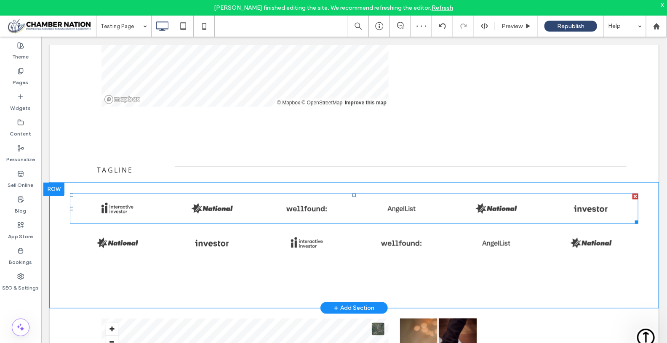
click at [106, 210] on link at bounding box center [116, 208] width 95 height 30
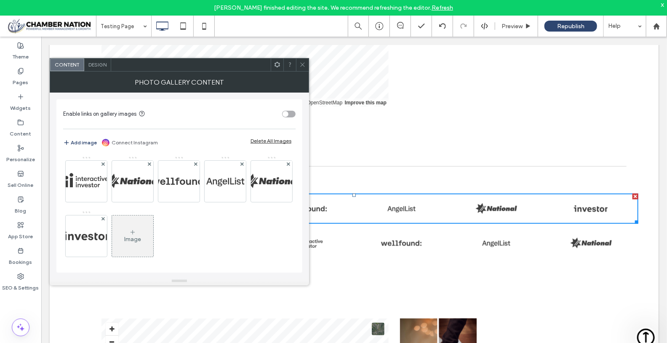
click at [141, 238] on div "Image" at bounding box center [132, 239] width 17 height 7
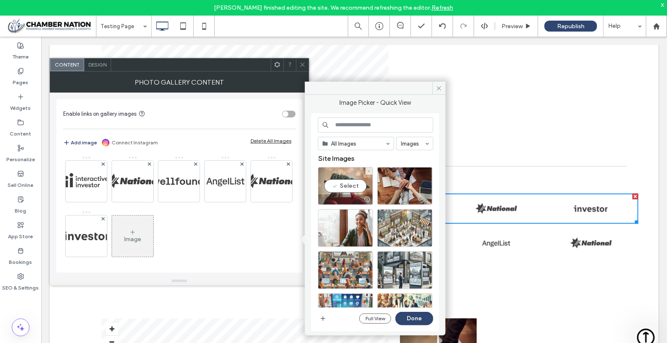
click at [333, 187] on div "Select" at bounding box center [345, 186] width 55 height 38
click at [426, 318] on button "Done" at bounding box center [414, 318] width 38 height 13
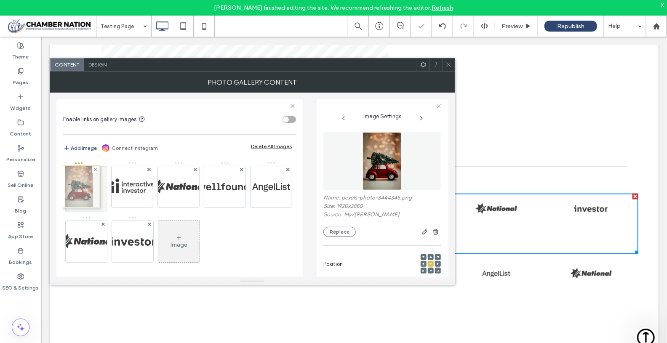
drag, startPoint x: 175, startPoint y: 242, endPoint x: 74, endPoint y: 189, distance: 114.5
click at [447, 64] on icon at bounding box center [448, 64] width 6 height 6
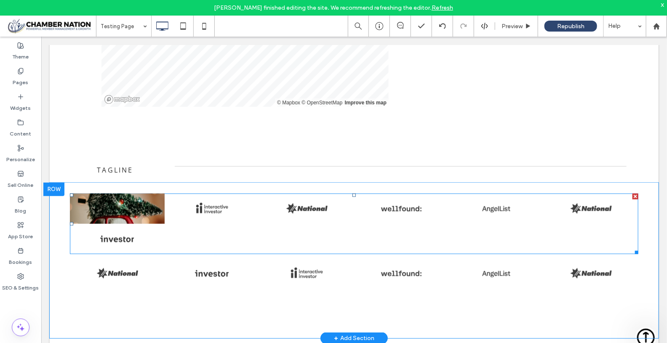
click at [132, 205] on link at bounding box center [116, 208] width 101 height 32
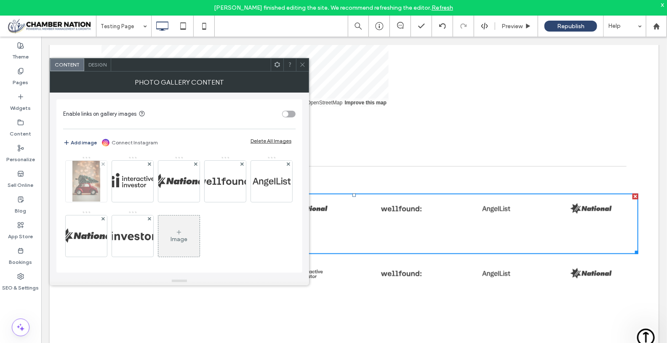
click at [87, 176] on img at bounding box center [85, 181] width 27 height 41
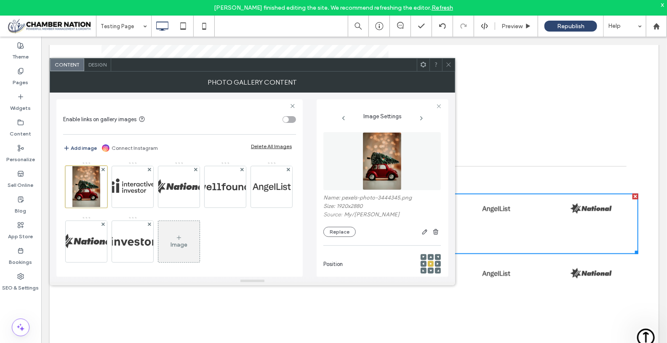
click at [293, 119] on div "toggle" at bounding box center [288, 119] width 13 height 7
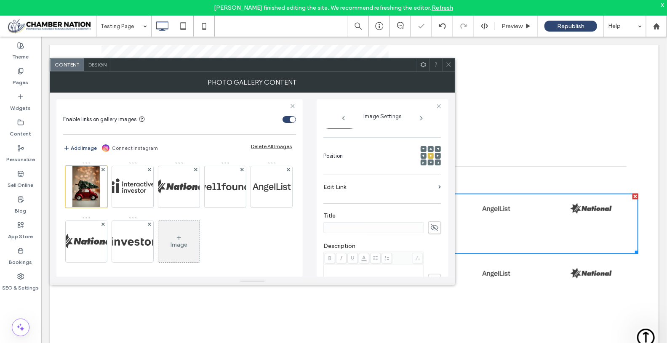
scroll to position [110, 0]
click at [372, 185] on label "Edit Link" at bounding box center [379, 185] width 112 height 16
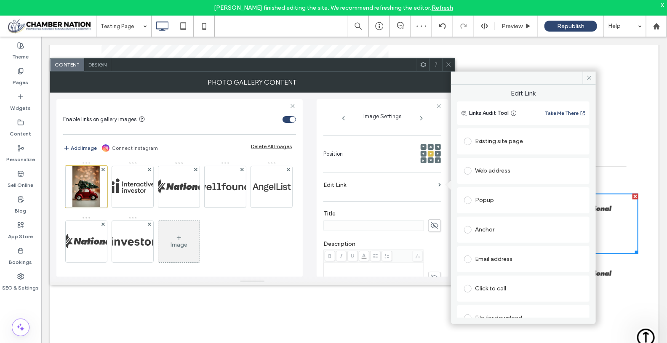
click at [478, 171] on div "Web address" at bounding box center [523, 170] width 119 height 13
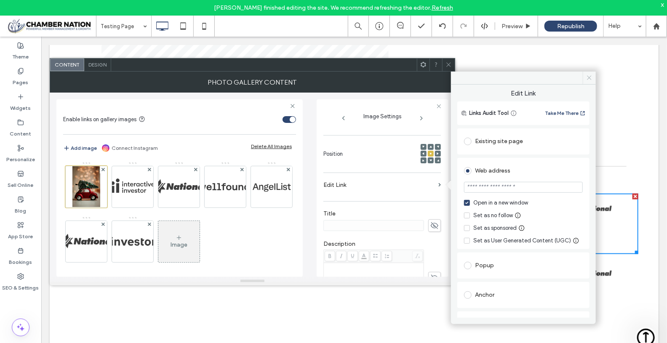
click at [591, 76] on use at bounding box center [589, 78] width 4 height 4
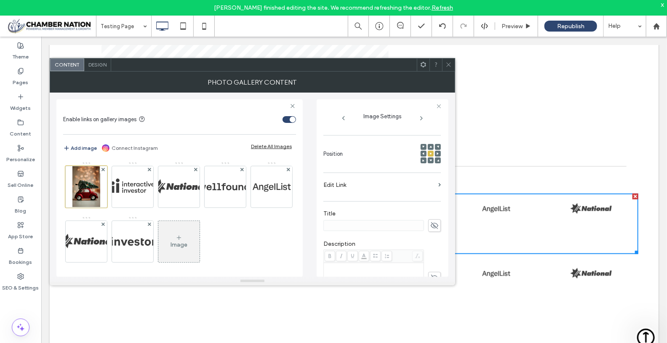
click at [93, 67] on div "Design" at bounding box center [97, 65] width 27 height 13
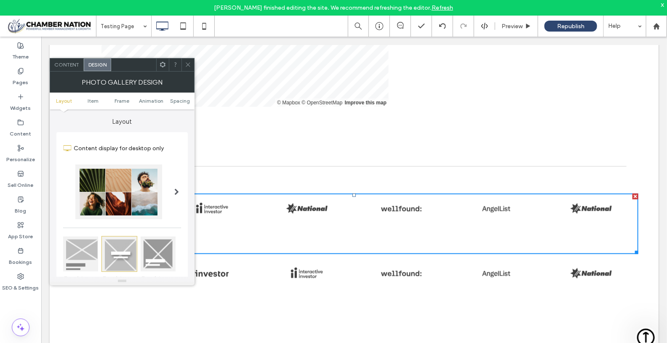
click at [131, 212] on div at bounding box center [118, 192] width 87 height 55
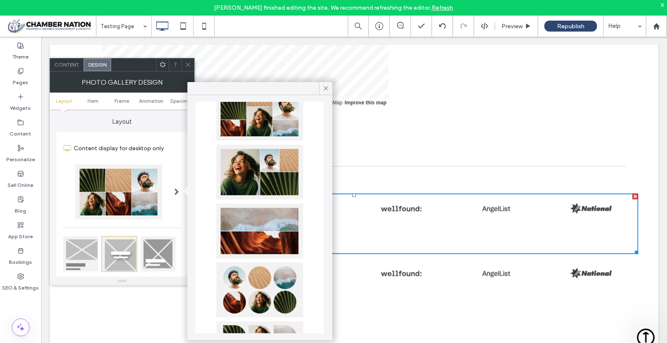
scroll to position [394, 0]
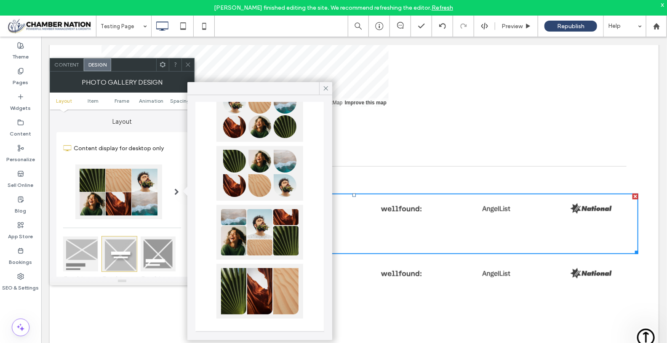
click at [277, 124] on div at bounding box center [259, 114] width 87 height 55
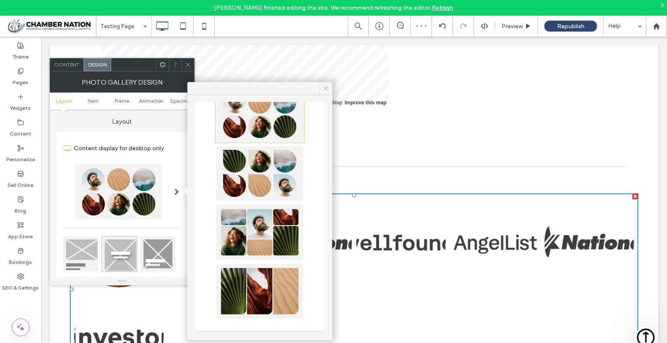
click at [325, 88] on icon at bounding box center [326, 89] width 8 height 8
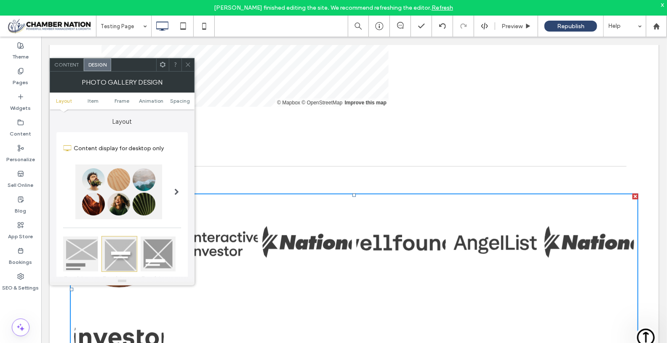
click at [188, 63] on icon at bounding box center [188, 64] width 6 height 6
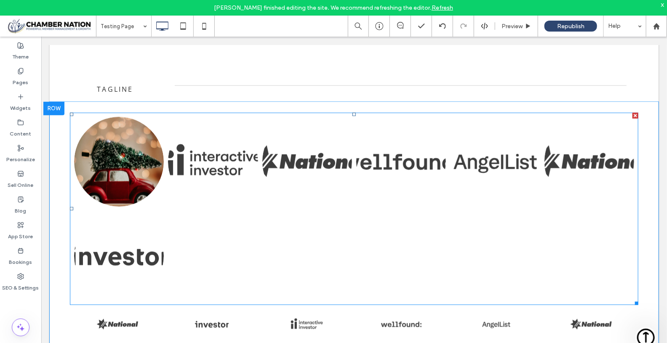
scroll to position [474, 0]
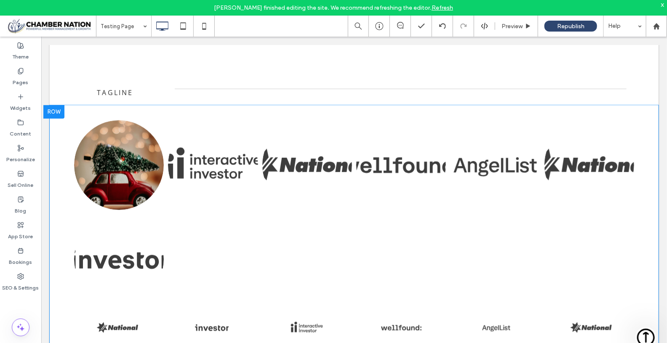
click at [51, 113] on div at bounding box center [53, 111] width 21 height 13
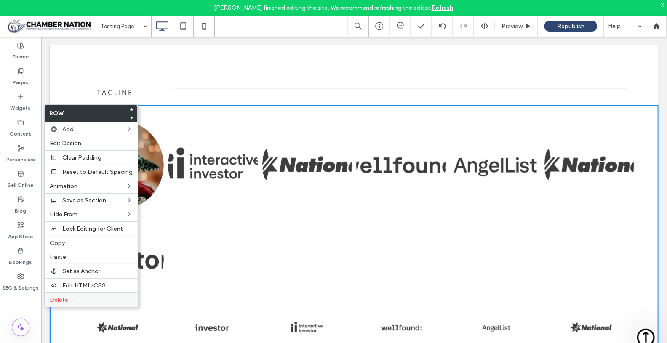
click at [65, 296] on span "Delete" at bounding box center [59, 299] width 19 height 7
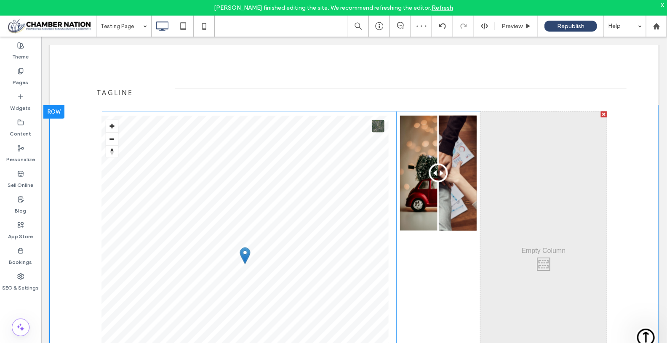
click at [59, 109] on div at bounding box center [53, 111] width 21 height 13
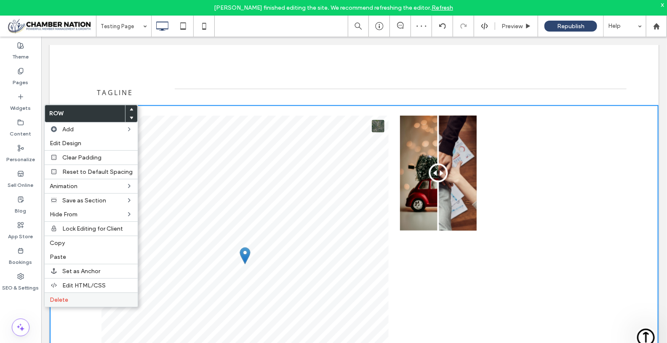
click at [71, 293] on div "Delete" at bounding box center [91, 300] width 93 height 14
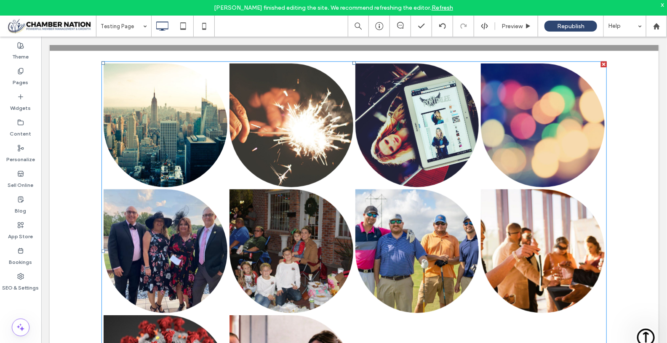
scroll to position [1827, 0]
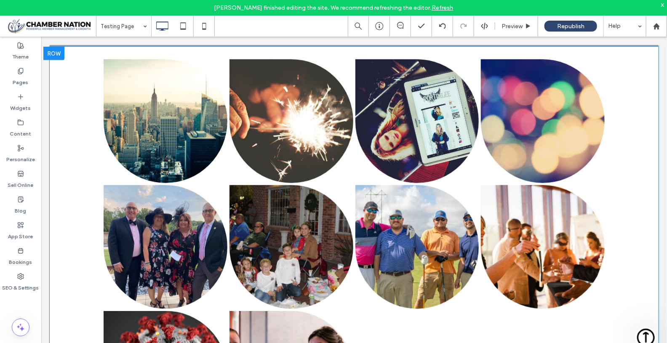
click at [56, 51] on div at bounding box center [53, 52] width 21 height 13
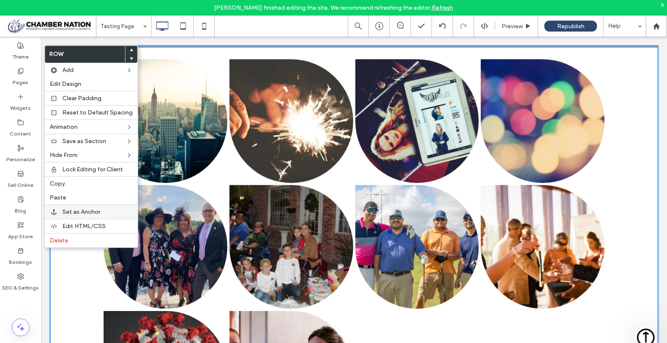
click at [80, 208] on span "Set as Anchor" at bounding box center [81, 211] width 38 height 7
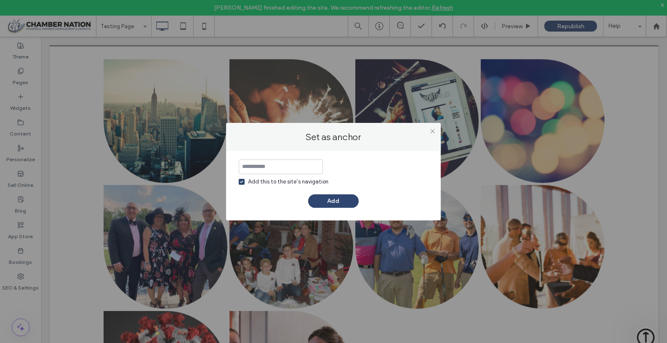
click at [244, 184] on span at bounding box center [242, 182] width 6 height 6
click at [252, 168] on input at bounding box center [281, 167] width 84 height 15
type input "********"
click at [343, 203] on button "Add" at bounding box center [333, 200] width 51 height 13
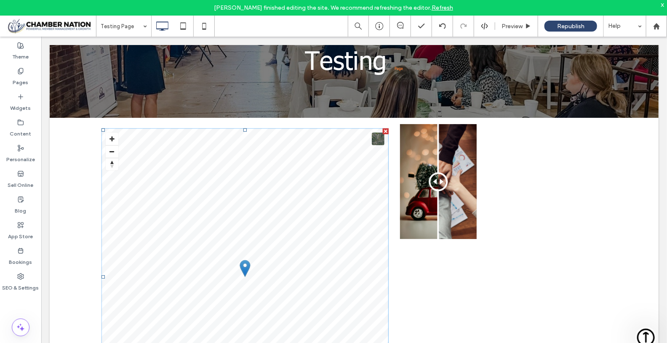
scroll to position [0, 0]
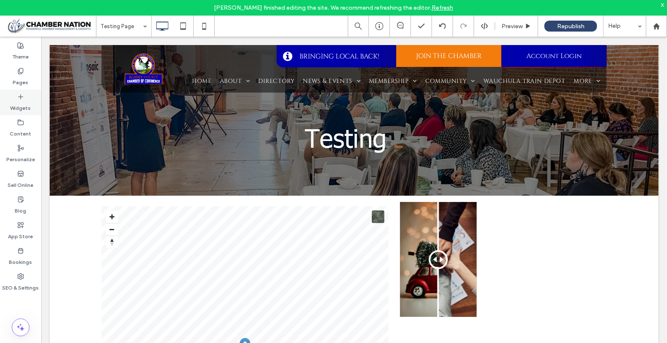
click at [15, 100] on label "Widgets" at bounding box center [21, 106] width 21 height 12
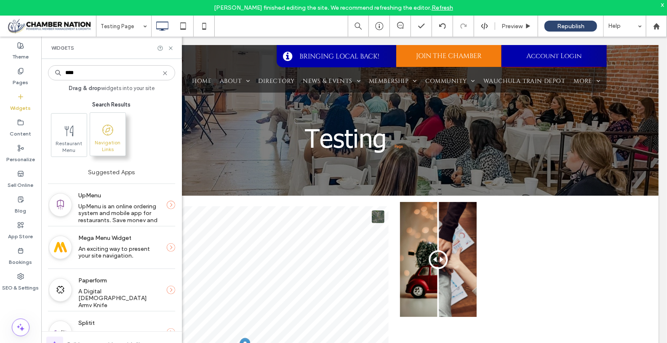
type input "****"
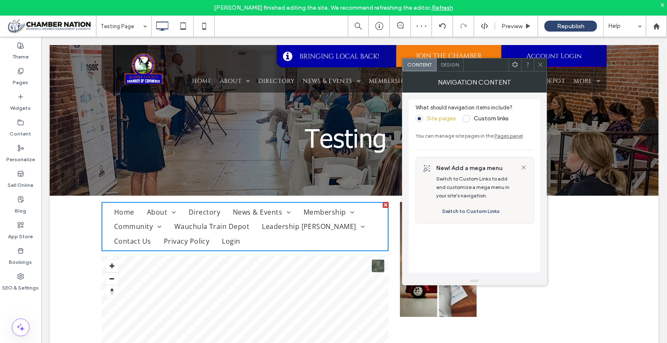
click at [481, 117] on label "Custom links" at bounding box center [490, 118] width 35 height 7
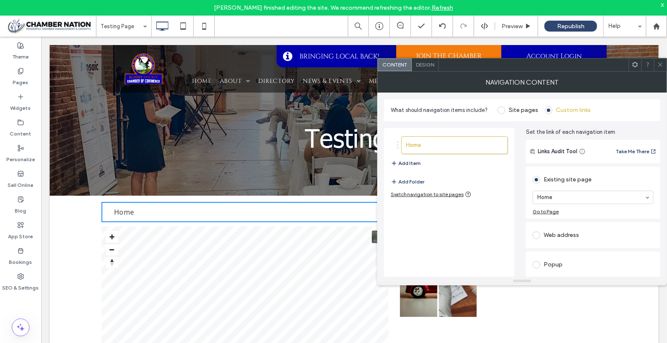
click at [402, 162] on button "Add Item" at bounding box center [406, 163] width 30 height 10
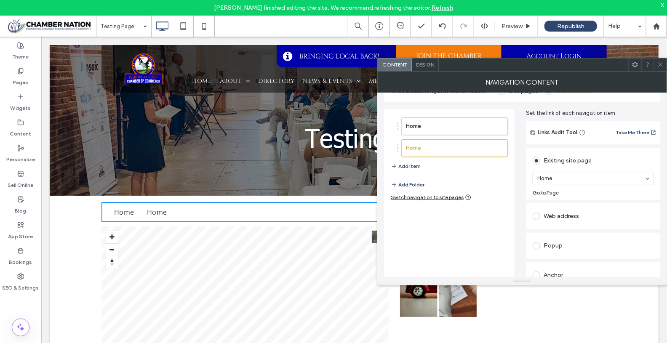
scroll to position [30, 0]
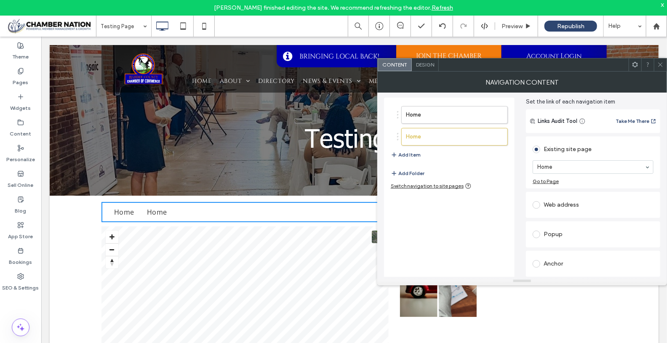
click at [538, 262] on span at bounding box center [536, 264] width 8 height 8
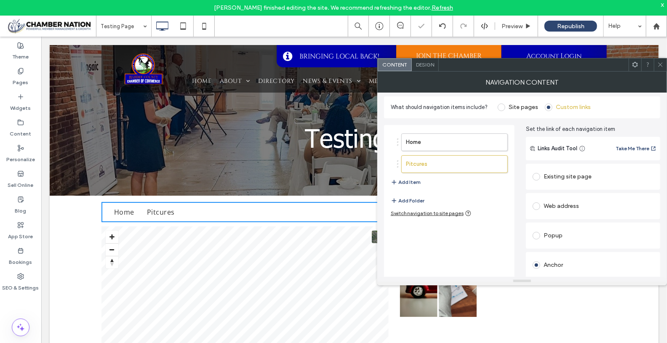
scroll to position [0, 0]
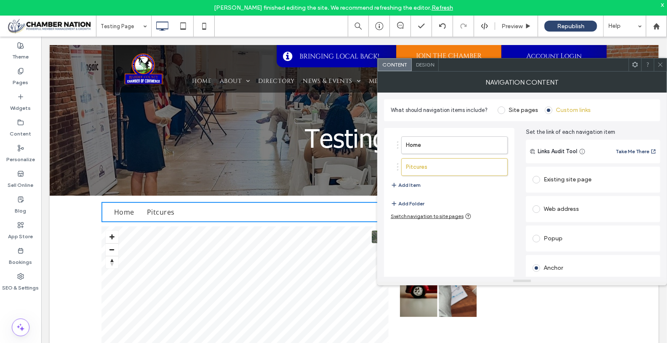
click at [448, 248] on div "Home Pitcures Add Item Add Folder Switch navigation to site pages" at bounding box center [449, 237] width 130 height 218
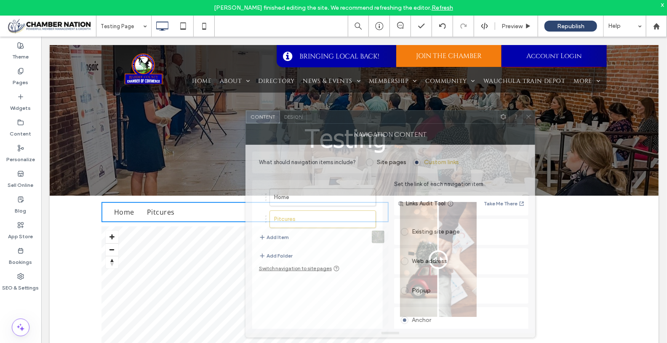
drag, startPoint x: 590, startPoint y: 70, endPoint x: 458, endPoint y: 122, distance: 141.7
click at [458, 122] on div at bounding box center [402, 117] width 190 height 13
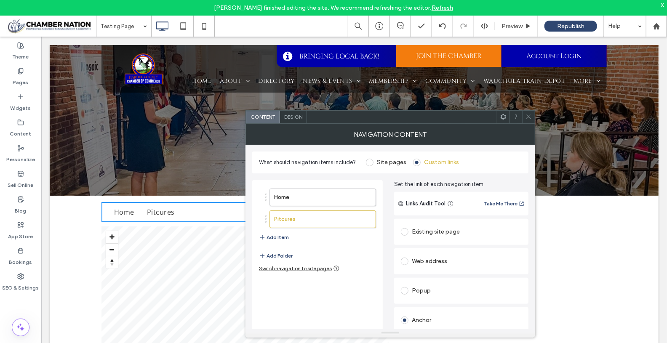
click at [530, 115] on use at bounding box center [528, 117] width 4 height 4
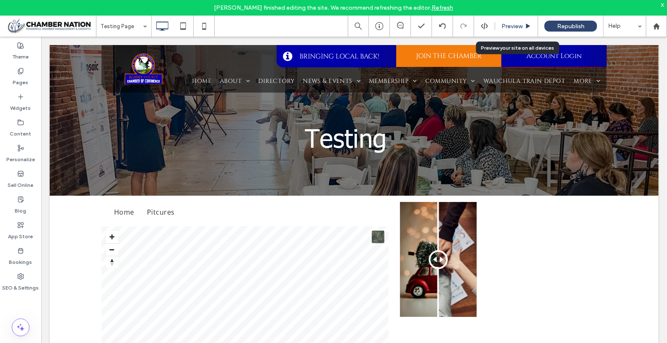
click at [514, 29] on div "Preview" at bounding box center [516, 26] width 43 height 21
click at [514, 26] on span "Preview" at bounding box center [511, 26] width 21 height 7
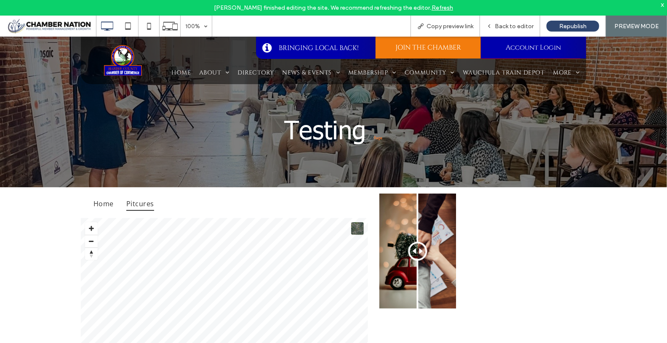
click at [141, 204] on span "Pitcures" at bounding box center [140, 203] width 28 height 14
click at [498, 24] on span "Back to editor" at bounding box center [514, 26] width 39 height 7
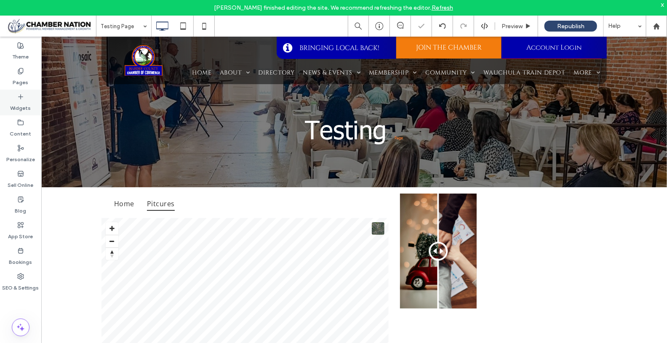
click at [19, 103] on label "Widgets" at bounding box center [21, 106] width 21 height 12
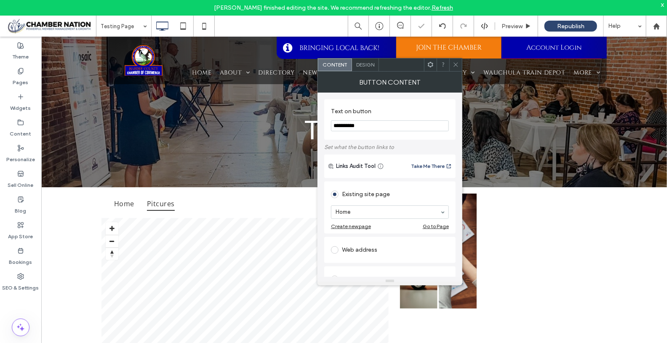
click at [344, 127] on input "**********" at bounding box center [390, 125] width 118 height 11
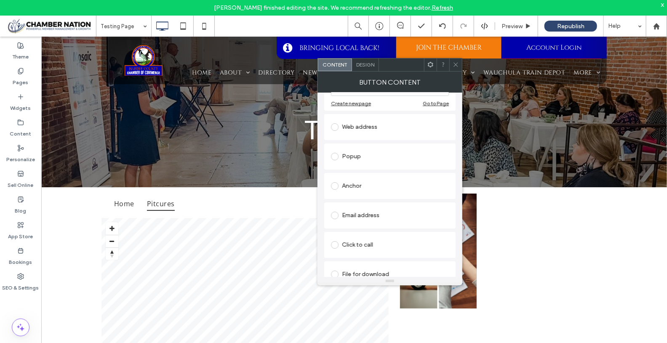
scroll to position [123, 0]
type input "********"
click at [362, 183] on div "Anchor" at bounding box center [390, 185] width 118 height 13
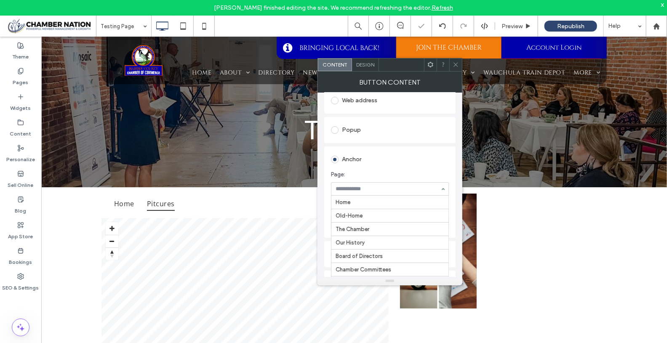
scroll to position [673, 0]
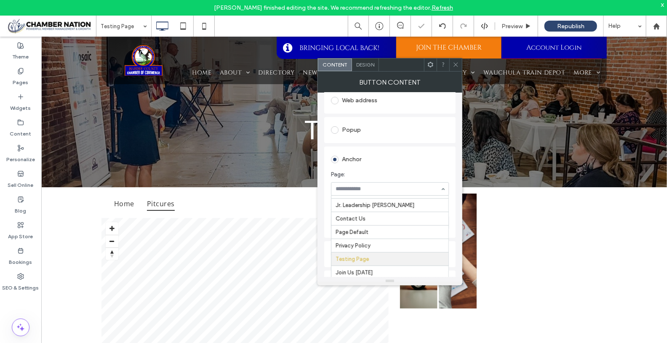
click at [364, 190] on input at bounding box center [387, 189] width 104 height 6
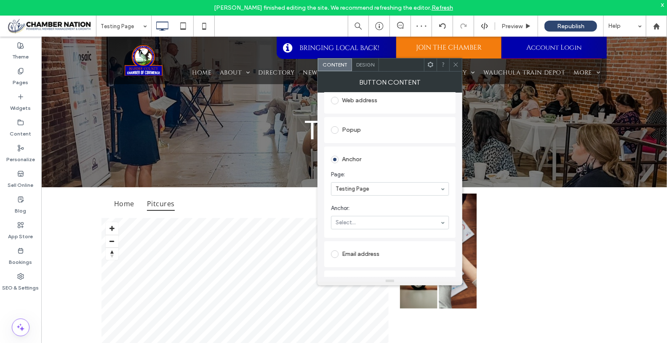
click at [373, 174] on span "Page:" at bounding box center [388, 174] width 114 height 8
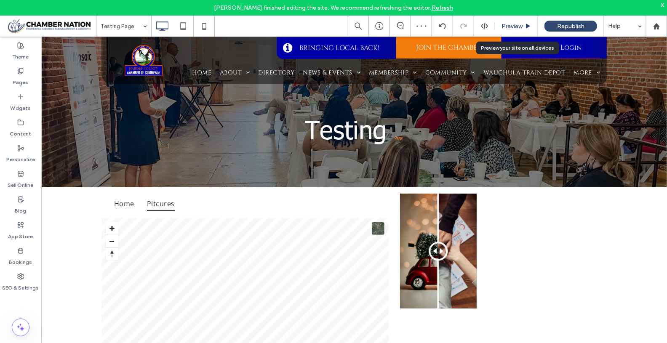
click at [516, 26] on span "Preview" at bounding box center [511, 26] width 21 height 7
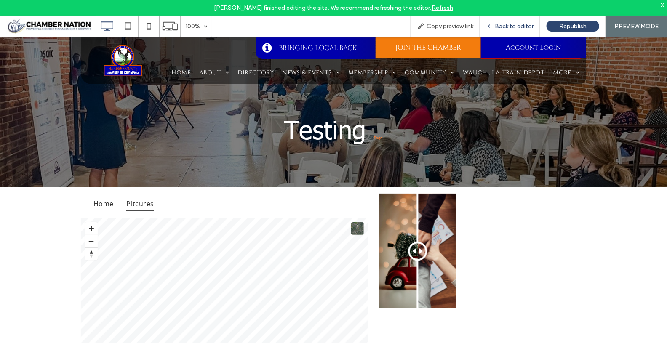
click at [495, 28] on div "Back to editor" at bounding box center [510, 26] width 60 height 7
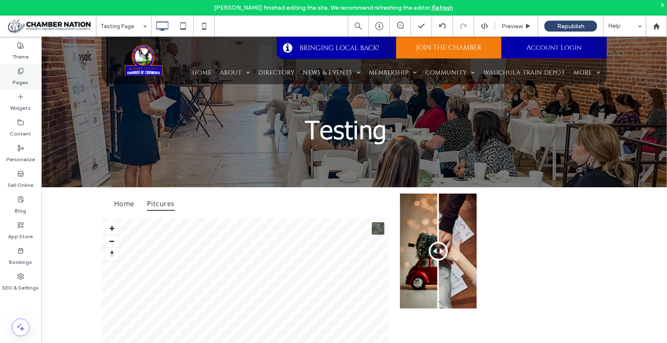
click at [21, 72] on icon at bounding box center [20, 71] width 7 height 7
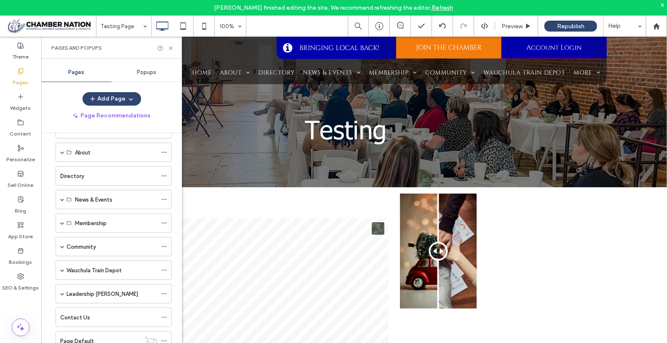
scroll to position [52, 0]
click at [24, 98] on div "Widgets" at bounding box center [20, 103] width 41 height 26
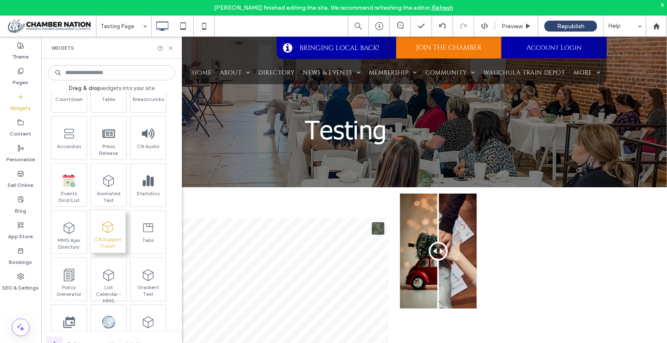
scroll to position [615, 0]
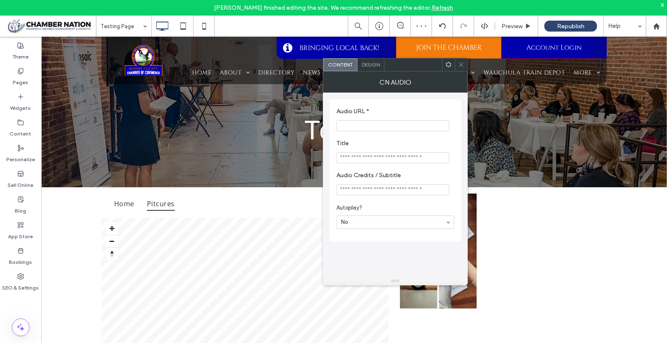
click at [460, 64] on icon at bounding box center [461, 64] width 6 height 6
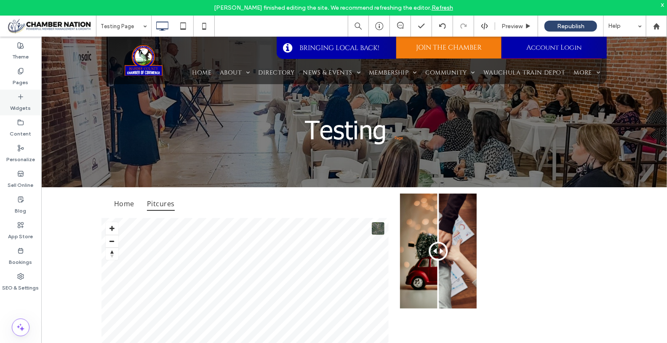
click at [14, 100] on label "Widgets" at bounding box center [21, 106] width 21 height 12
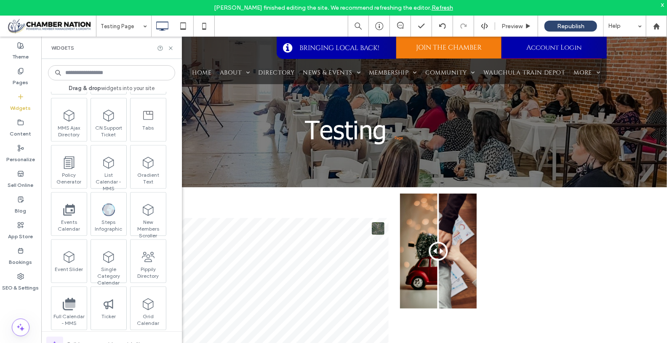
scroll to position [721, 0]
click at [171, 47] on icon at bounding box center [171, 48] width 6 height 6
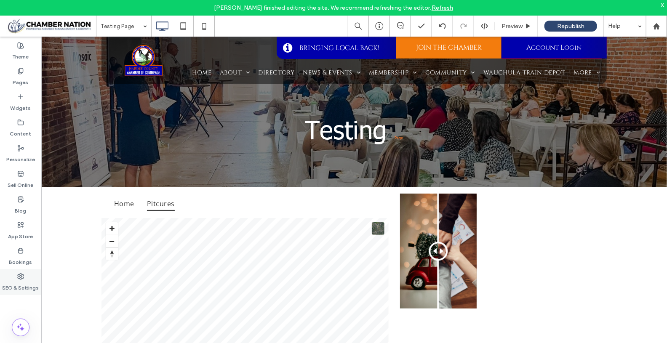
click at [25, 276] on div "SEO & Settings" at bounding box center [20, 282] width 41 height 26
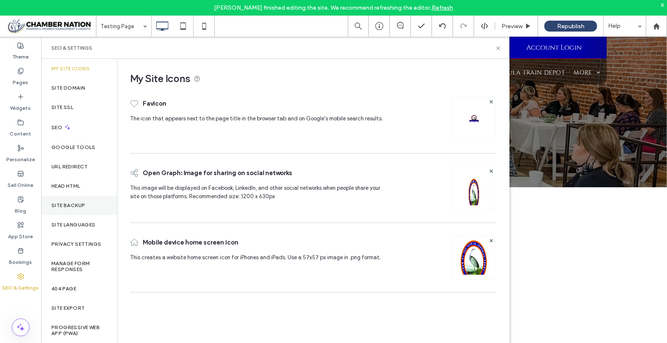
click at [97, 207] on div "Site Backup" at bounding box center [79, 205] width 76 height 19
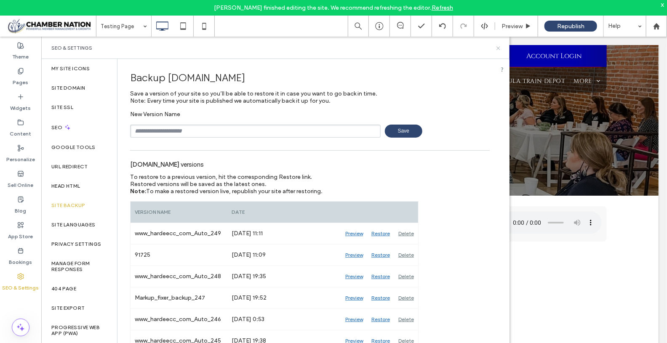
click at [499, 48] on icon at bounding box center [498, 48] width 6 height 6
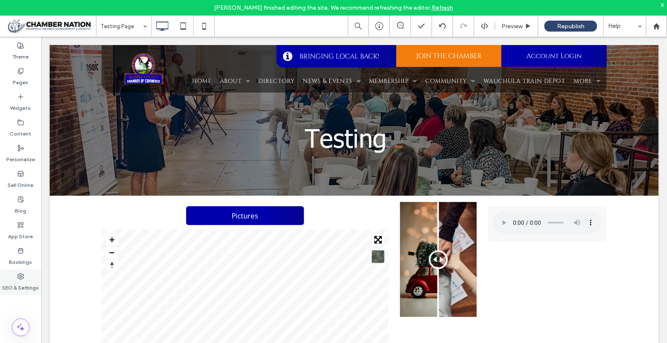
click at [25, 283] on label "SEO & Settings" at bounding box center [21, 286] width 37 height 12
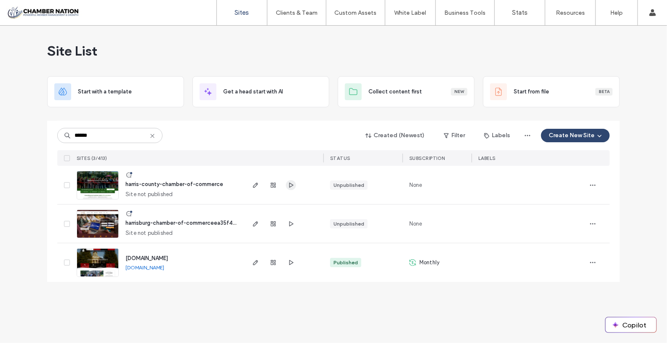
type input "******"
click at [292, 186] on icon "button" at bounding box center [290, 185] width 7 height 7
